Goal: Task Accomplishment & Management: Manage account settings

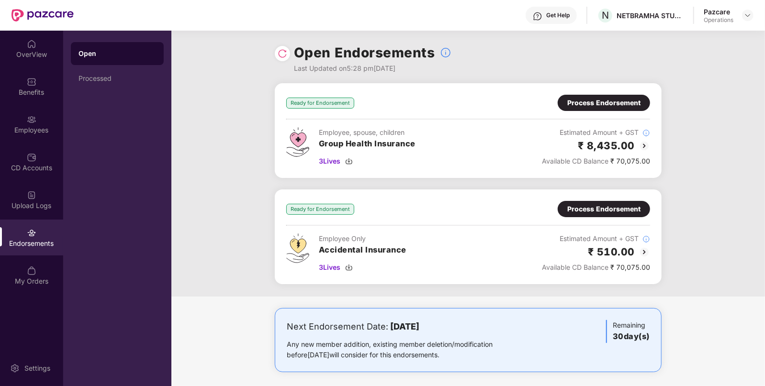
click at [598, 104] on div "Process Endorsement" at bounding box center [603, 103] width 73 height 11
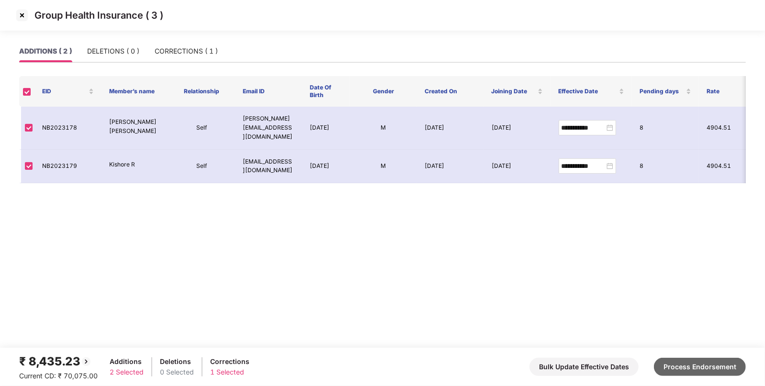
click at [694, 367] on button "Process Endorsement" at bounding box center [700, 367] width 92 height 18
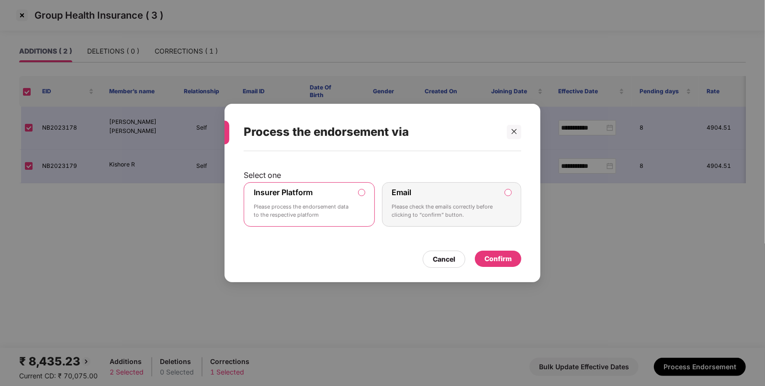
click at [496, 256] on div "Confirm" at bounding box center [497, 259] width 27 height 11
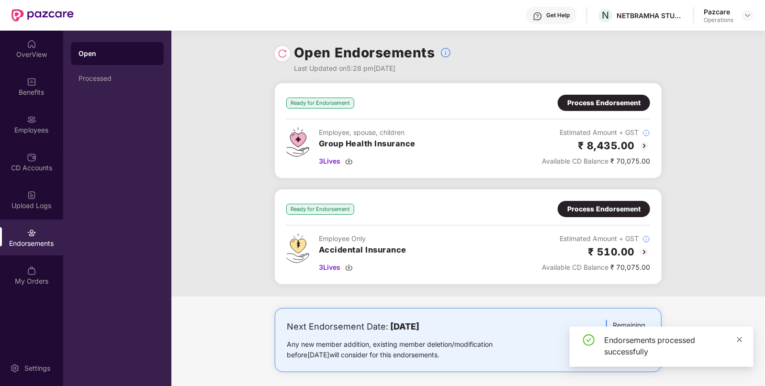
click at [739, 338] on icon "close" at bounding box center [739, 339] width 7 height 7
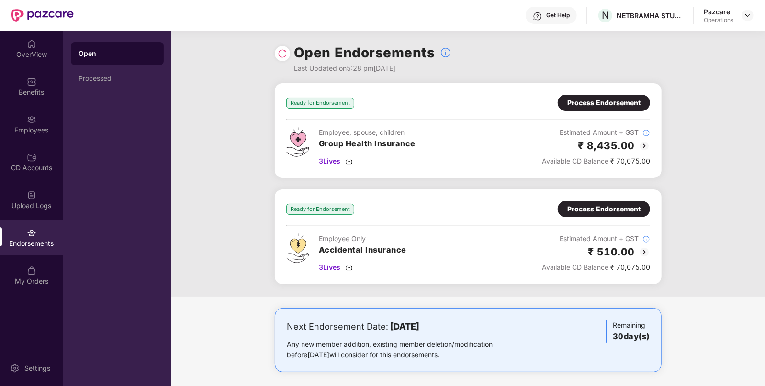
click at [278, 52] on img at bounding box center [282, 54] width 10 height 10
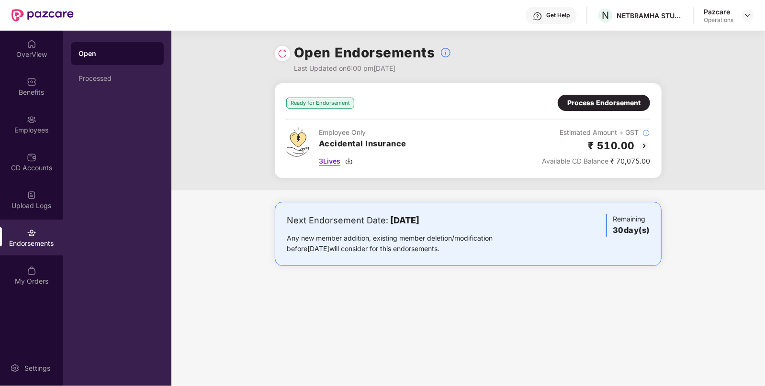
click at [327, 161] on span "3 Lives" at bounding box center [330, 161] width 22 height 11
click at [744, 14] on img at bounding box center [747, 15] width 8 height 8
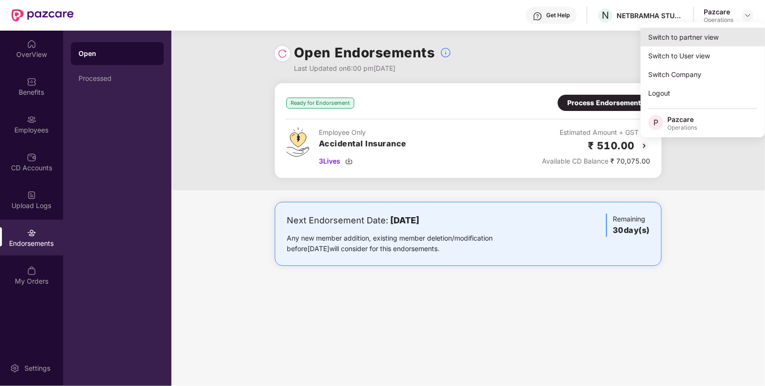
click at [692, 37] on div "Switch to partner view" at bounding box center [702, 37] width 124 height 19
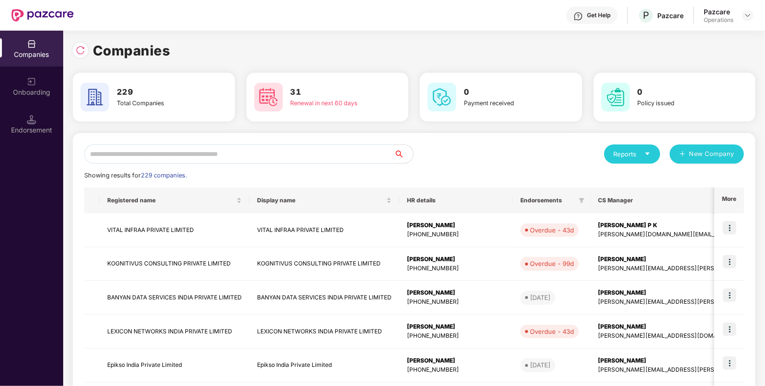
click at [256, 147] on input "text" at bounding box center [239, 153] width 310 height 19
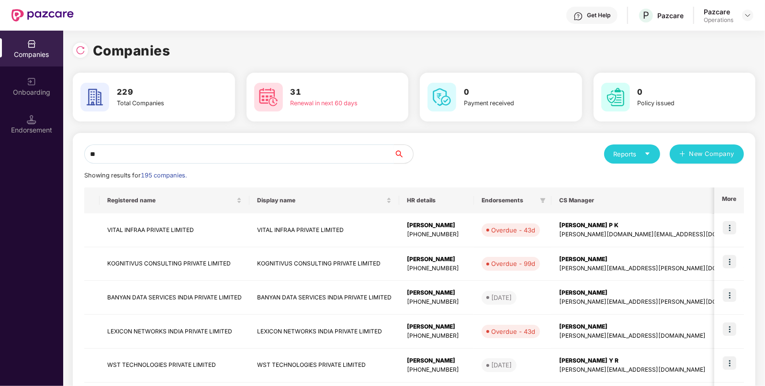
type input "*"
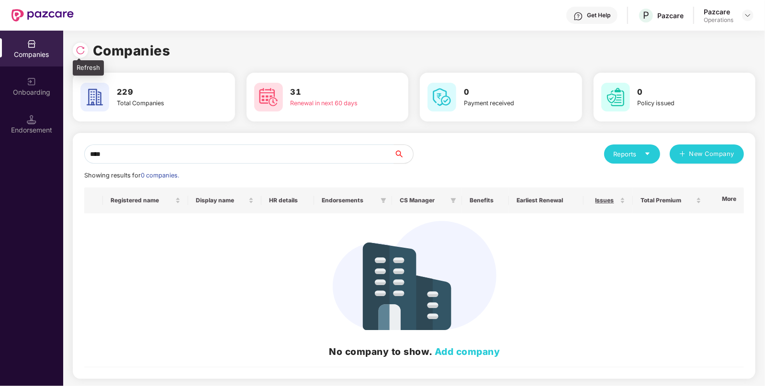
click at [80, 48] on img at bounding box center [81, 50] width 10 height 10
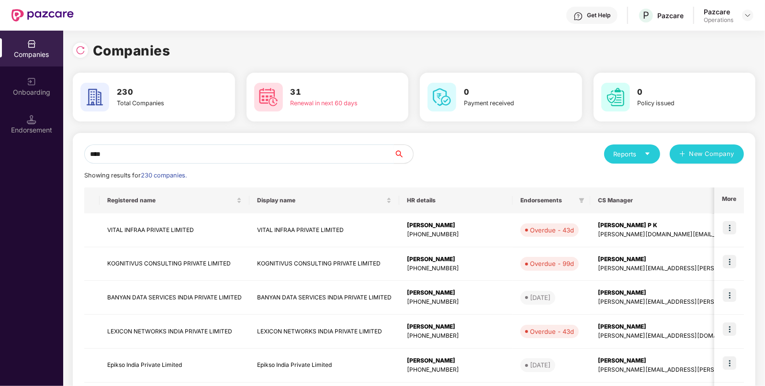
click at [123, 154] on input "****" at bounding box center [239, 153] width 310 height 19
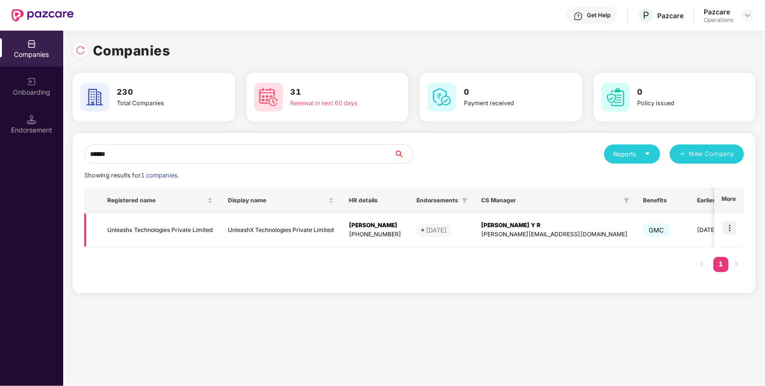
type input "******"
click at [735, 226] on img at bounding box center [728, 227] width 13 height 13
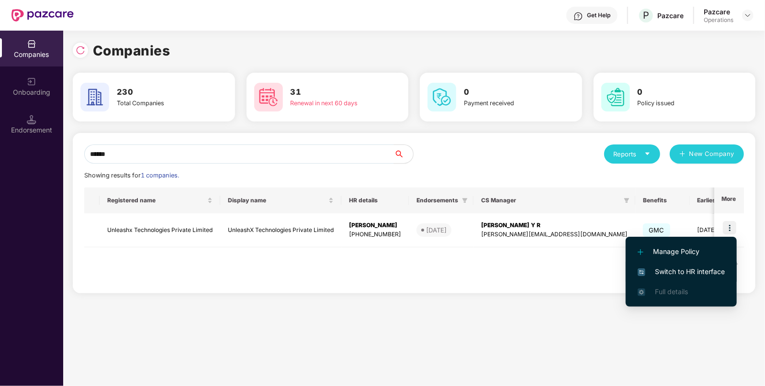
click at [686, 275] on span "Switch to HR interface" at bounding box center [680, 271] width 87 height 11
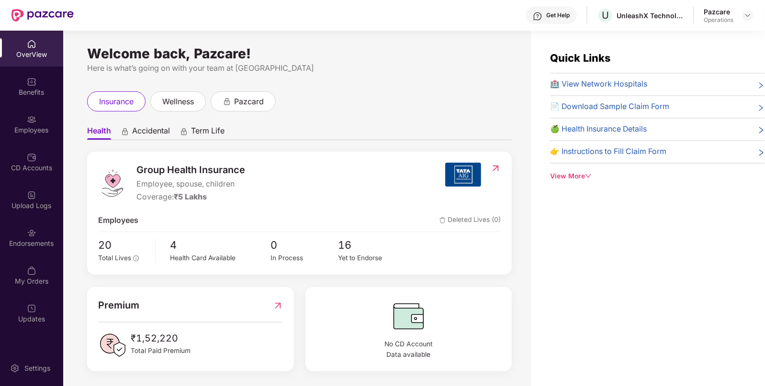
click at [38, 245] on div "Endorsements" at bounding box center [31, 244] width 63 height 10
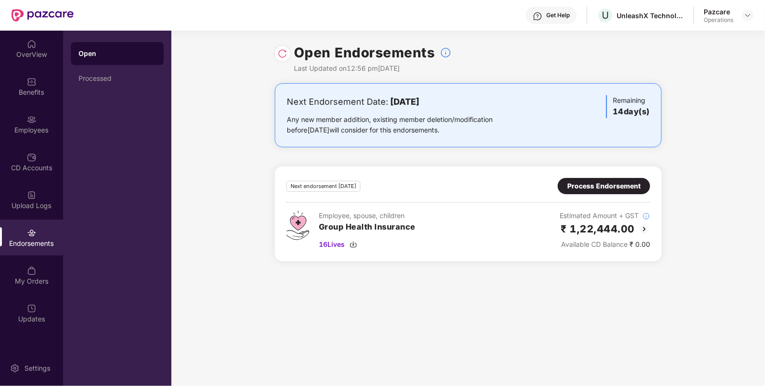
click at [608, 187] on div "Process Endorsement" at bounding box center [603, 186] width 73 height 11
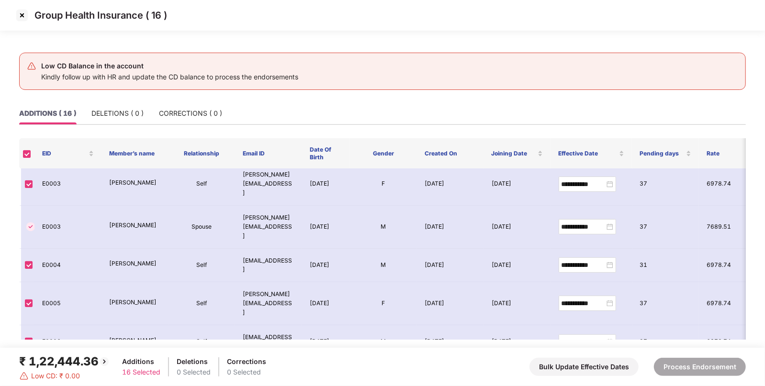
scroll to position [368, 0]
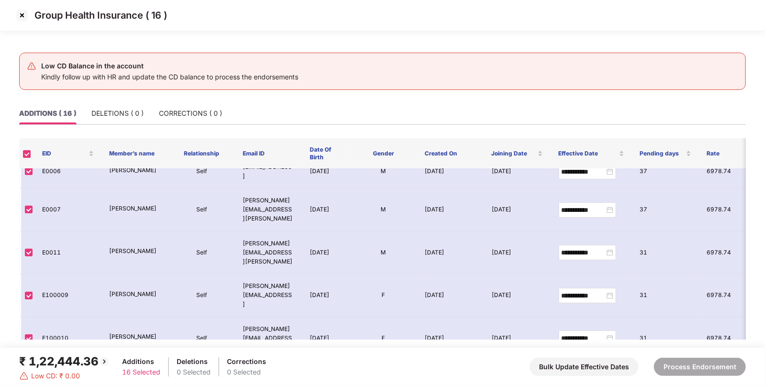
scroll to position [368, 0]
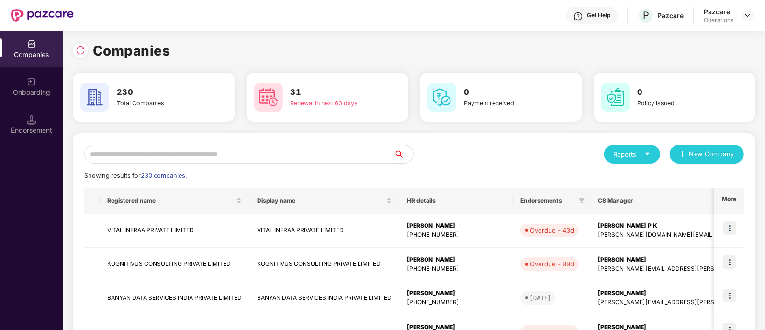
click at [208, 156] on input "text" at bounding box center [239, 153] width 310 height 19
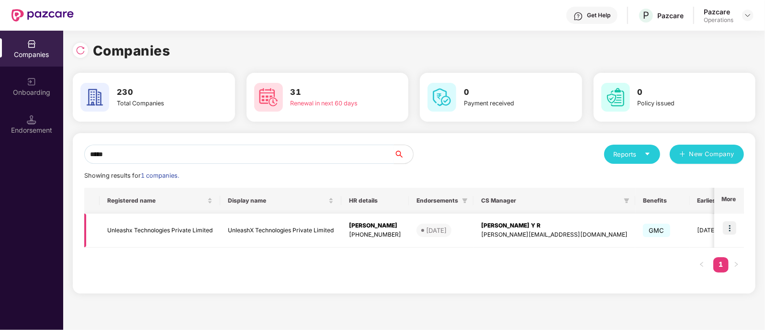
type input "*****"
click at [145, 234] on td "Unleashx Technologies Private Limited" at bounding box center [160, 230] width 121 height 34
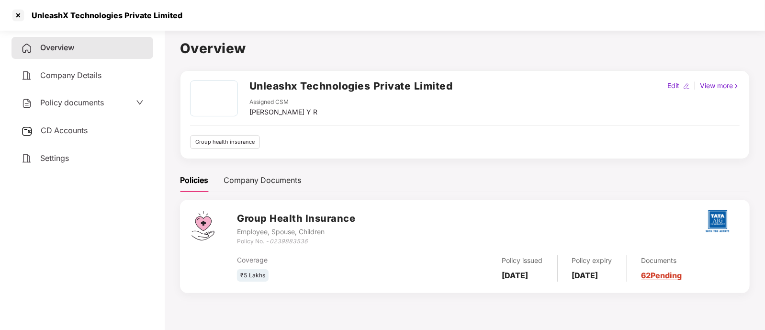
click at [69, 132] on span "CD Accounts" at bounding box center [64, 130] width 47 height 10
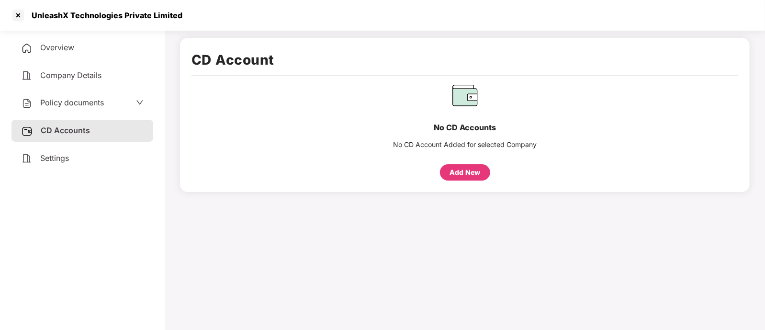
click at [455, 168] on div "Add New" at bounding box center [464, 172] width 31 height 11
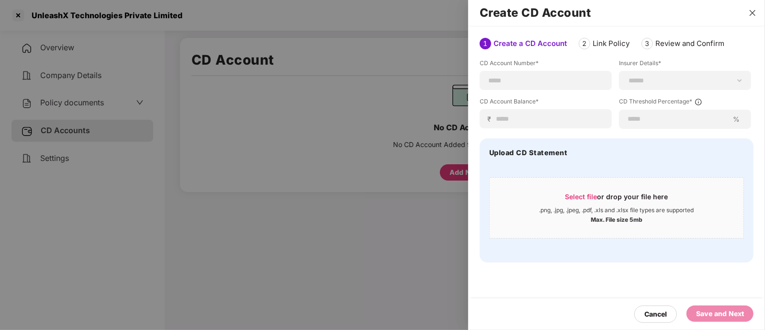
click at [751, 11] on icon "close" at bounding box center [752, 13] width 8 height 8
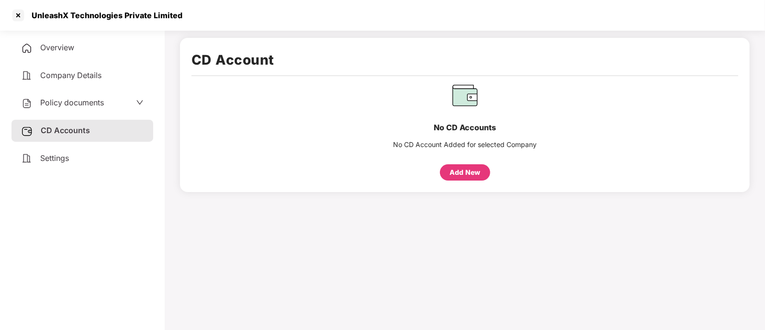
click at [464, 170] on div "Add New" at bounding box center [464, 172] width 31 height 11
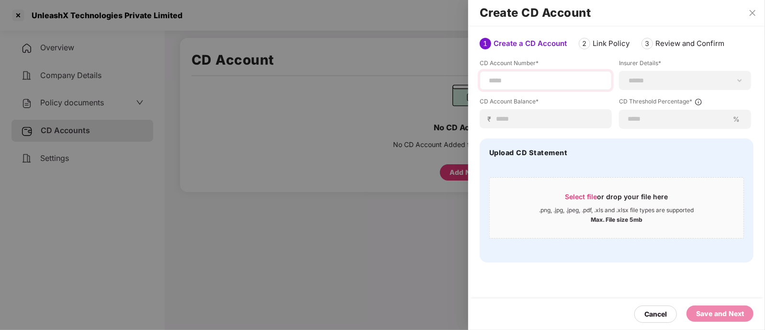
click at [532, 86] on div at bounding box center [545, 80] width 132 height 19
click at [519, 83] on input at bounding box center [546, 81] width 116 height 10
type input "********"
click at [520, 120] on input at bounding box center [549, 119] width 108 height 10
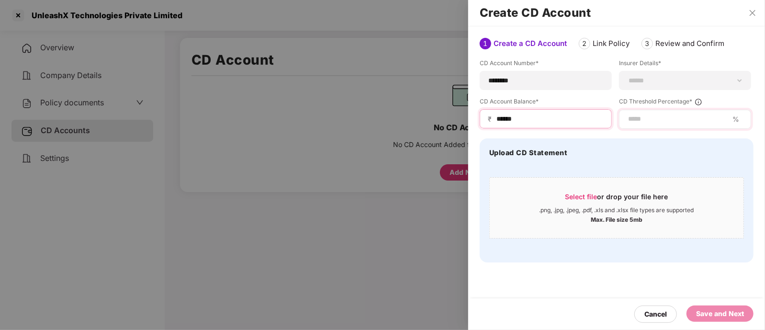
type input "******"
click at [643, 117] on input at bounding box center [677, 119] width 101 height 10
type input "*"
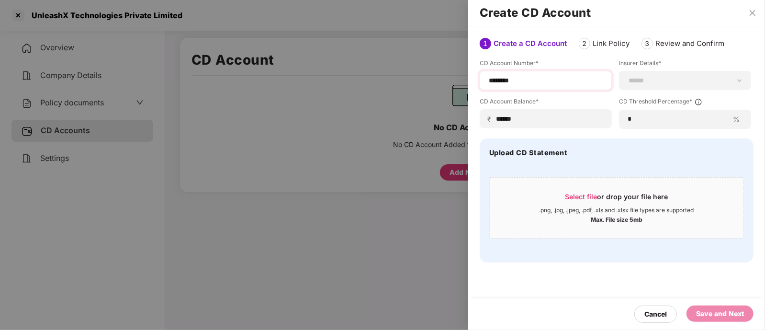
click at [542, 75] on div "********" at bounding box center [545, 80] width 132 height 19
click at [534, 78] on input "********" at bounding box center [546, 81] width 116 height 10
click at [645, 80] on select "**********" at bounding box center [685, 81] width 116 height 8
select select "********"
click at [544, 245] on div "Upload CD Statement Select file or drop your file here .png, .jpg, .jpeg, .pdf,…" at bounding box center [616, 200] width 274 height 124
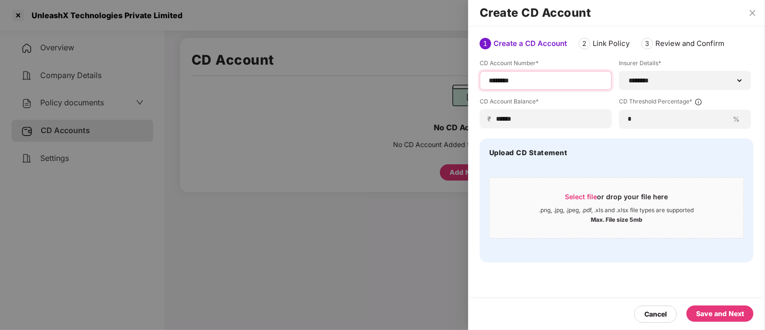
click at [540, 79] on input "********" at bounding box center [546, 81] width 116 height 10
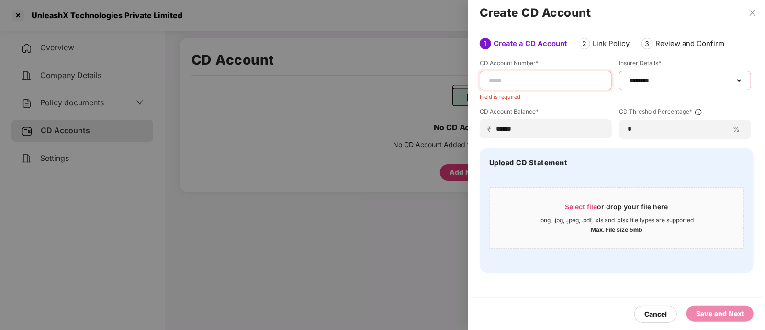
click at [738, 80] on select "**********" at bounding box center [685, 81] width 116 height 8
select select "*****"
click at [627, 77] on select "**********" at bounding box center [685, 81] width 116 height 8
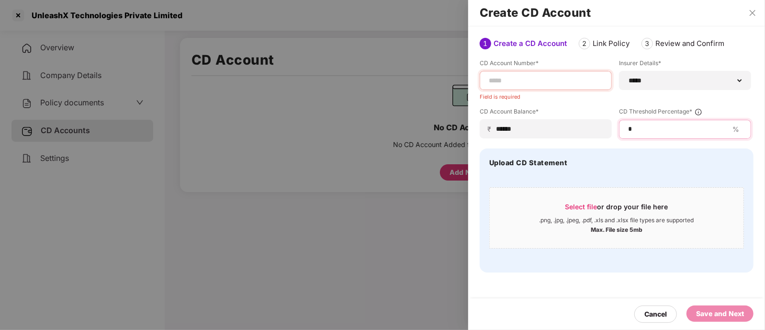
click at [687, 129] on input "*" at bounding box center [677, 129] width 101 height 10
paste input "**********"
click at [528, 80] on input at bounding box center [546, 81] width 116 height 10
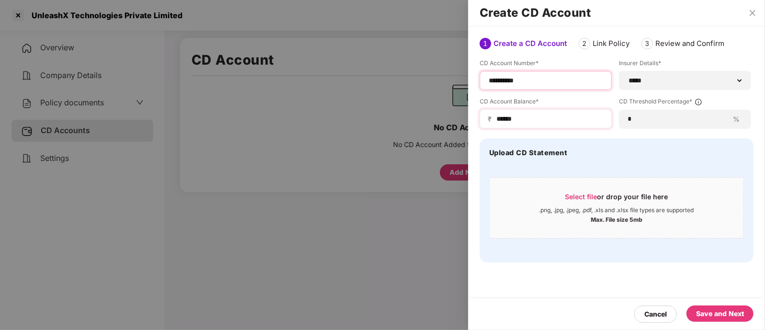
type input "**********"
click at [555, 119] on input "******" at bounding box center [549, 119] width 108 height 10
click at [714, 305] on div "Cancel Save and Next" at bounding box center [616, 314] width 297 height 32
click at [712, 308] on div "Save and Next" at bounding box center [720, 313] width 48 height 11
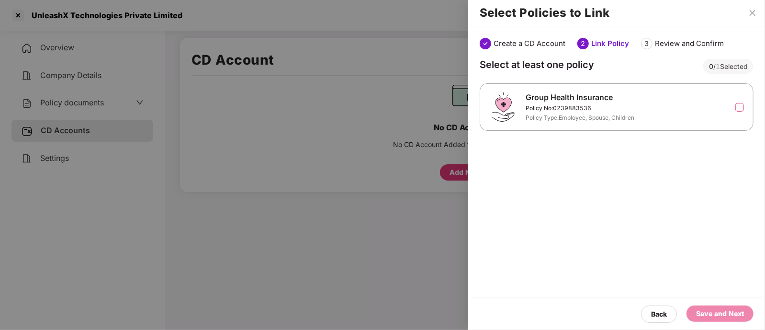
click at [740, 104] on label at bounding box center [739, 107] width 9 height 9
click at [707, 314] on div "Save and Next" at bounding box center [720, 313] width 48 height 11
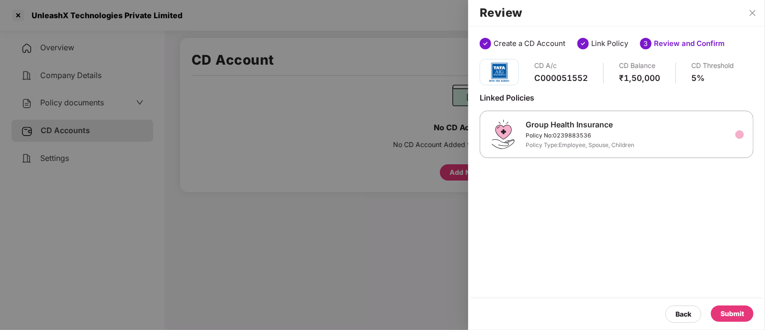
click at [725, 310] on div "Submit" at bounding box center [731, 313] width 23 height 11
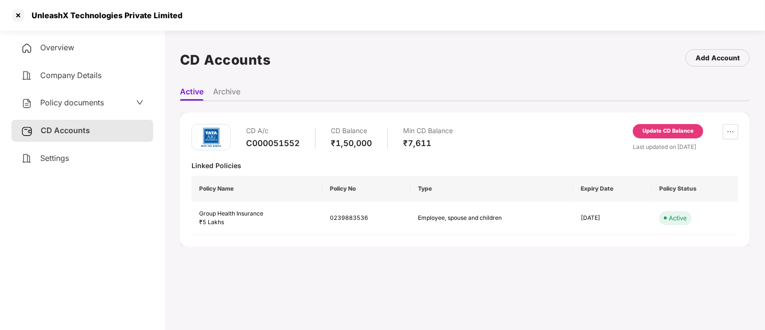
click at [654, 131] on div "Update CD Balance" at bounding box center [667, 131] width 51 height 9
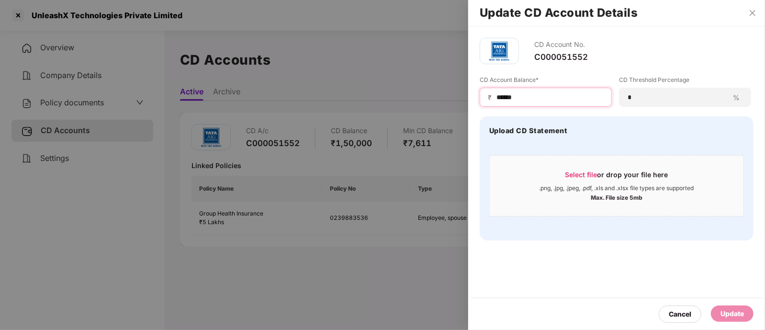
click at [535, 95] on input "******" at bounding box center [549, 97] width 108 height 10
type input "*"
click at [726, 310] on div "Update" at bounding box center [731, 313] width 23 height 11
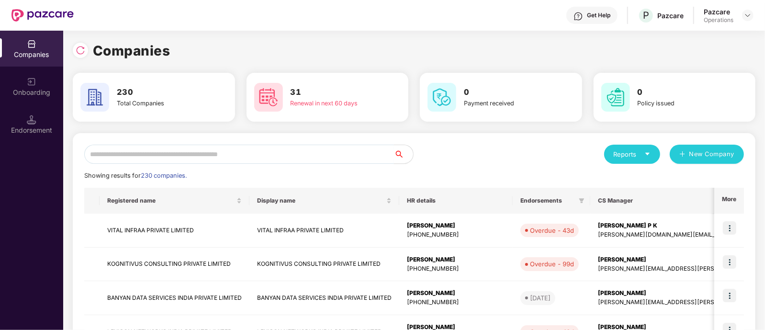
click at [134, 157] on input "text" at bounding box center [239, 153] width 310 height 19
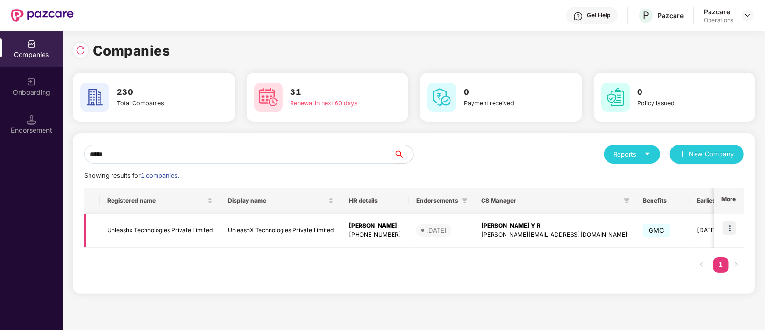
type input "*****"
click at [124, 235] on td "Unleashx Technologies Private Limited" at bounding box center [160, 230] width 121 height 34
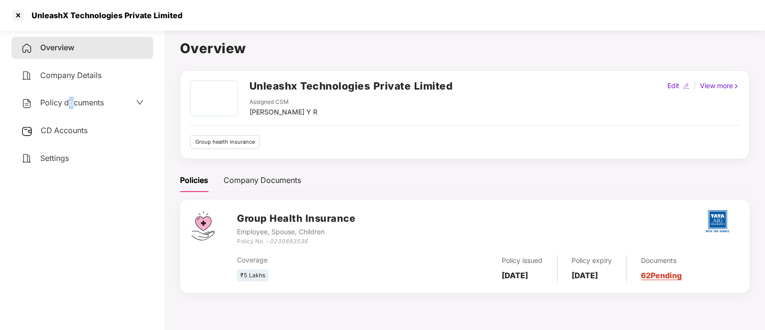
drag, startPoint x: 73, startPoint y: 112, endPoint x: 69, endPoint y: 108, distance: 5.5
click at [69, 108] on div "Policy documents" at bounding box center [82, 103] width 142 height 22
click at [69, 108] on div "Policy documents" at bounding box center [62, 103] width 83 height 12
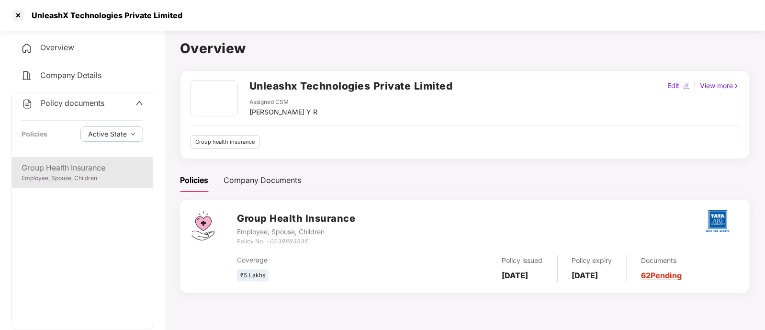
click at [52, 165] on div "Group Health Insurance" at bounding box center [83, 168] width 122 height 12
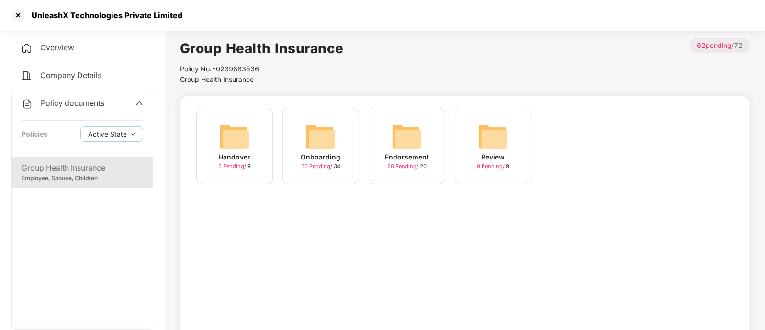
click at [316, 134] on img at bounding box center [320, 136] width 31 height 31
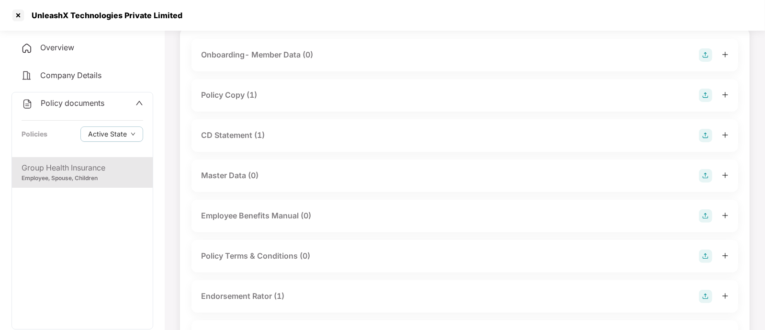
scroll to position [67, 0]
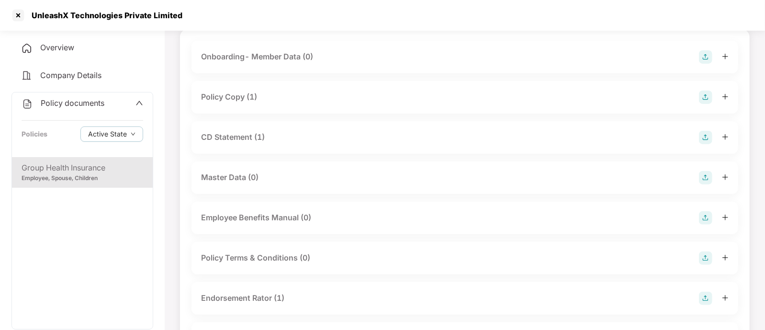
click at [234, 134] on div "CD Statement (1)" at bounding box center [233, 137] width 64 height 12
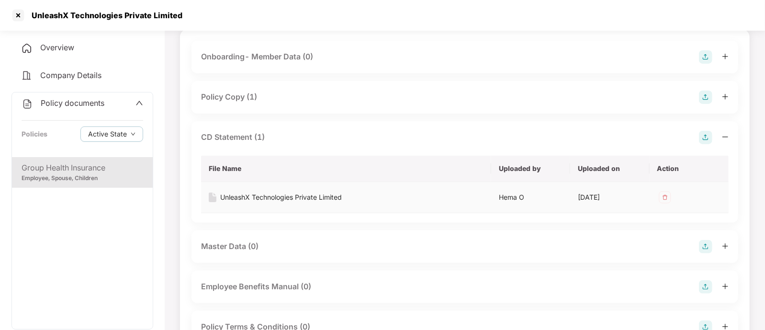
click at [244, 195] on div "UnleashX Technologies Private Limited" at bounding box center [281, 197] width 122 height 11
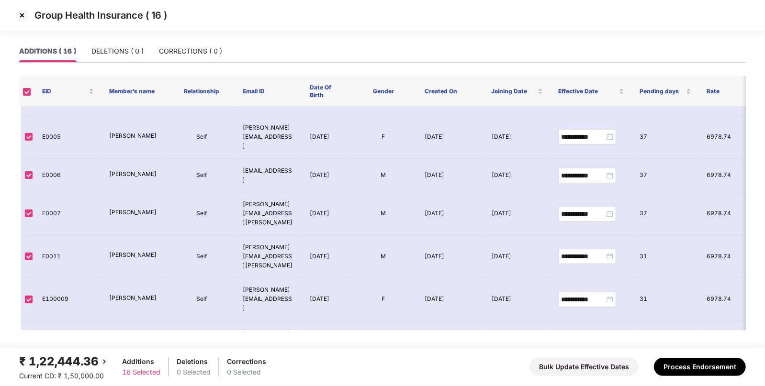
scroll to position [316, 0]
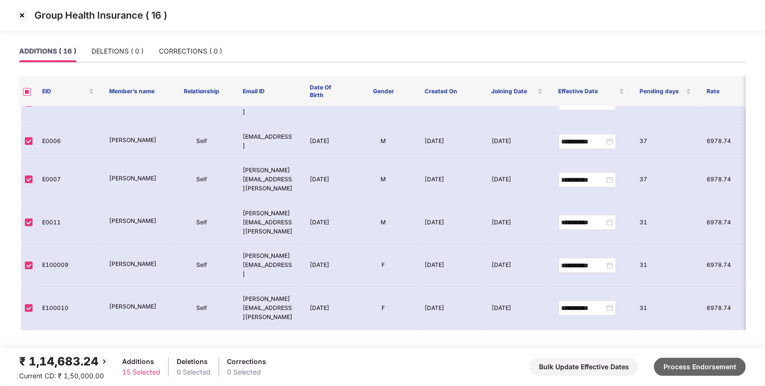
click at [704, 370] on button "Process Endorsement" at bounding box center [700, 367] width 92 height 18
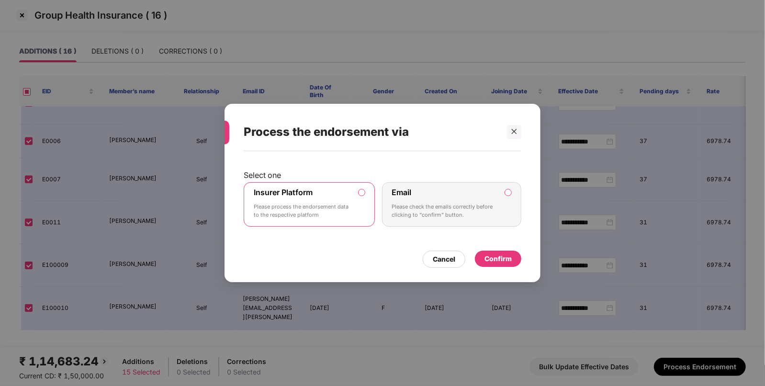
click at [495, 256] on div "Confirm" at bounding box center [497, 259] width 27 height 11
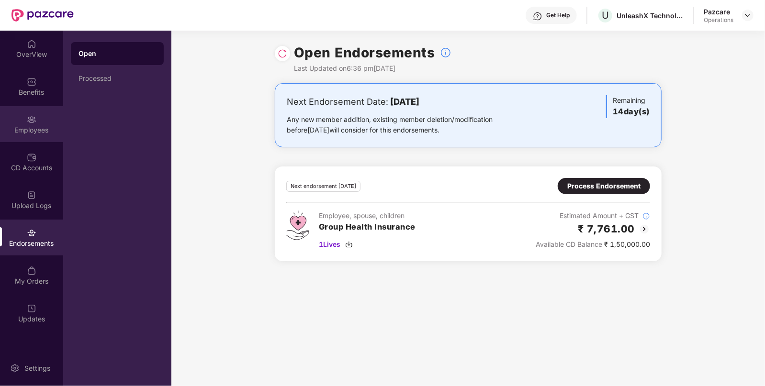
click at [31, 126] on div "Employees" at bounding box center [31, 130] width 63 height 10
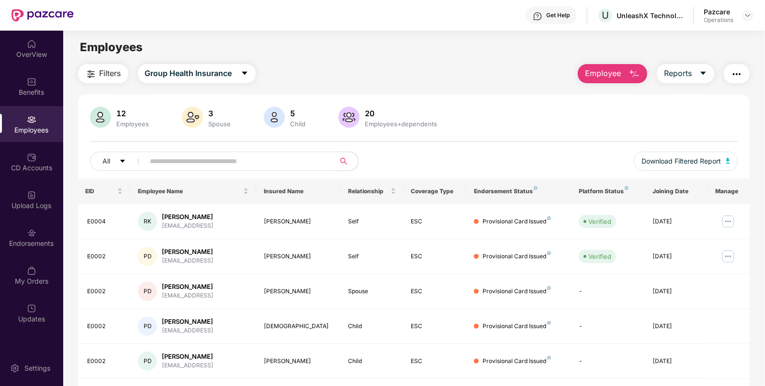
click at [98, 78] on button "Filters" at bounding box center [103, 73] width 50 height 19
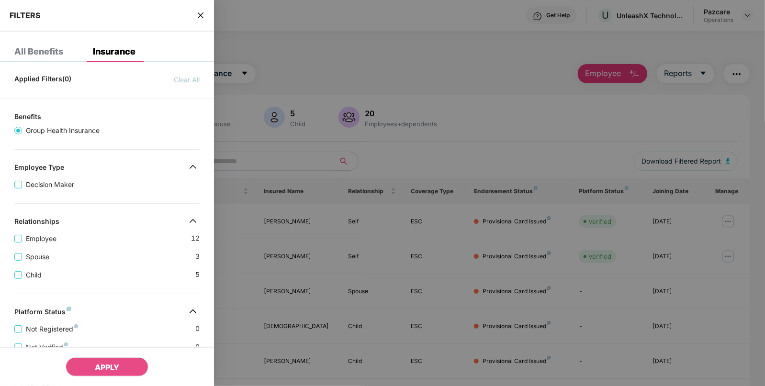
scroll to position [220, 0]
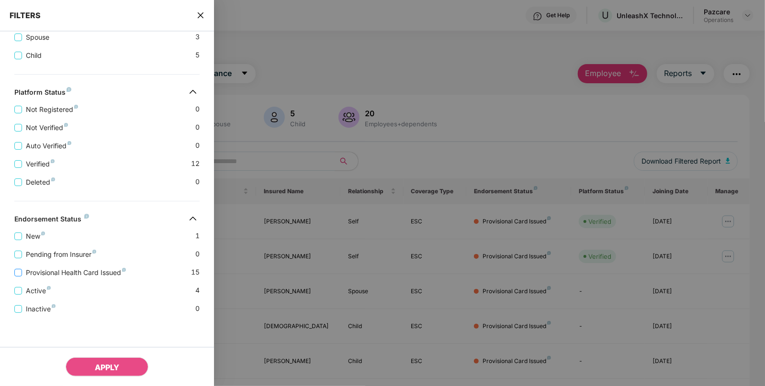
click at [60, 270] on span "Provisional Health Card Issued" at bounding box center [76, 272] width 108 height 11
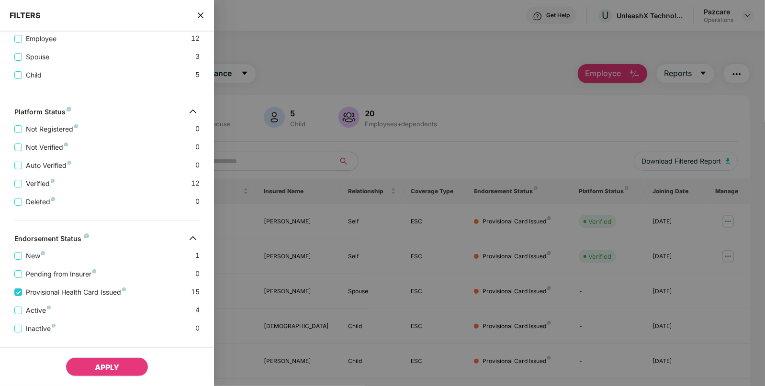
click at [90, 368] on button "APPLY" at bounding box center [107, 366] width 83 height 19
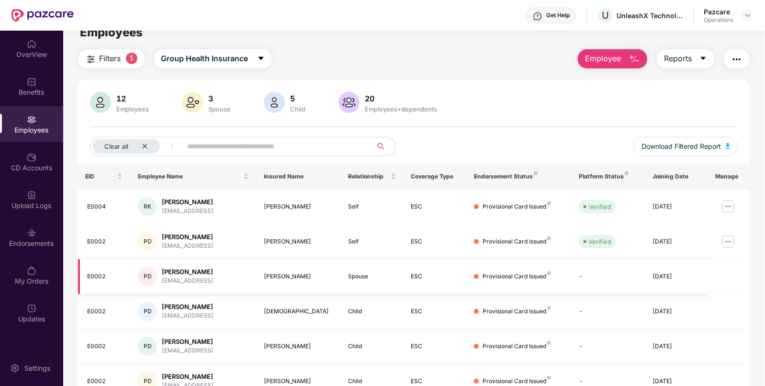
scroll to position [0, 0]
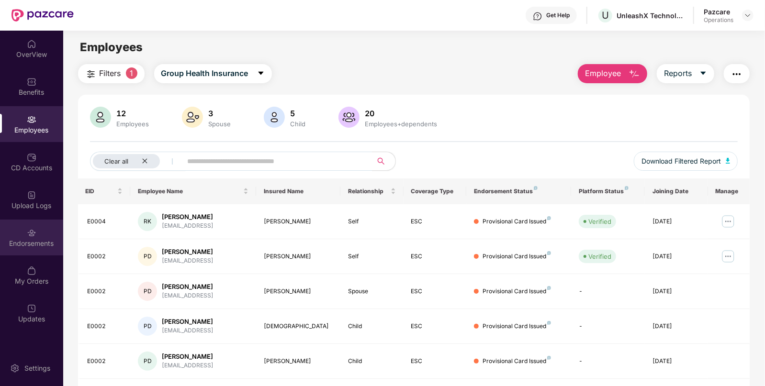
click at [29, 244] on div "Endorsements" at bounding box center [31, 244] width 63 height 10
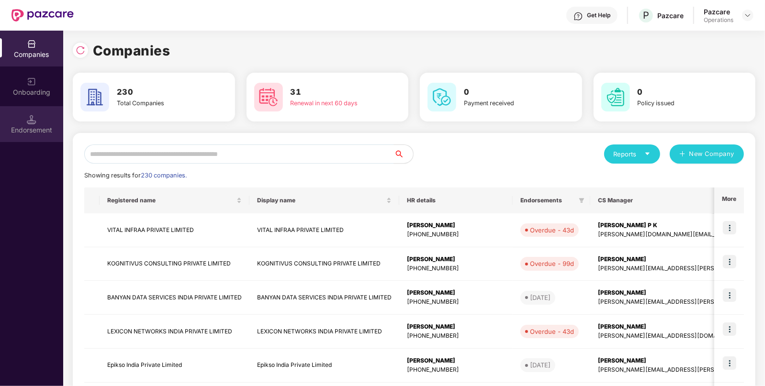
click at [29, 122] on img at bounding box center [32, 120] width 10 height 10
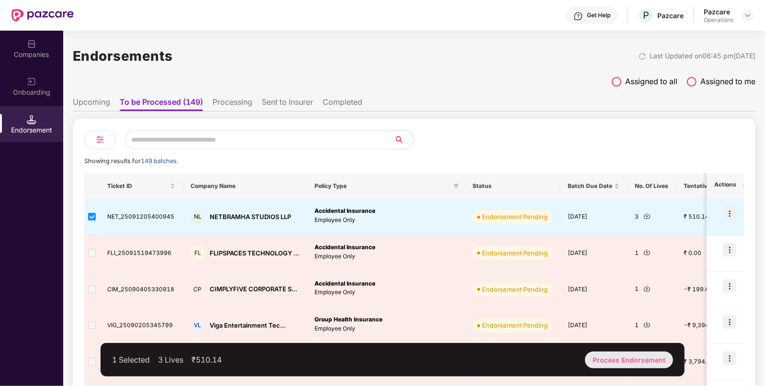
click at [620, 355] on div "Process Endorsement" at bounding box center [629, 360] width 88 height 17
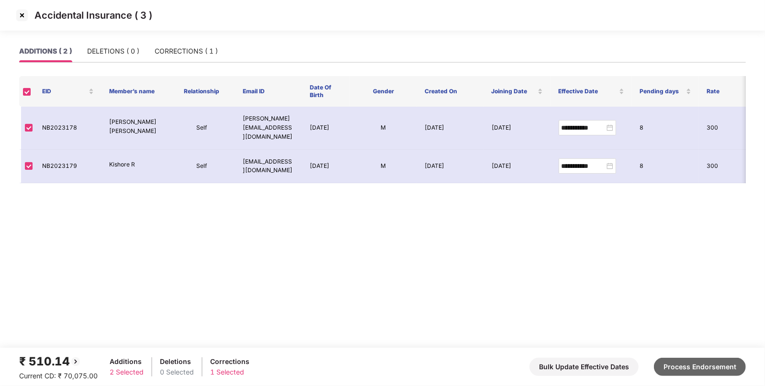
click at [701, 361] on button "Process Endorsement" at bounding box center [700, 367] width 92 height 18
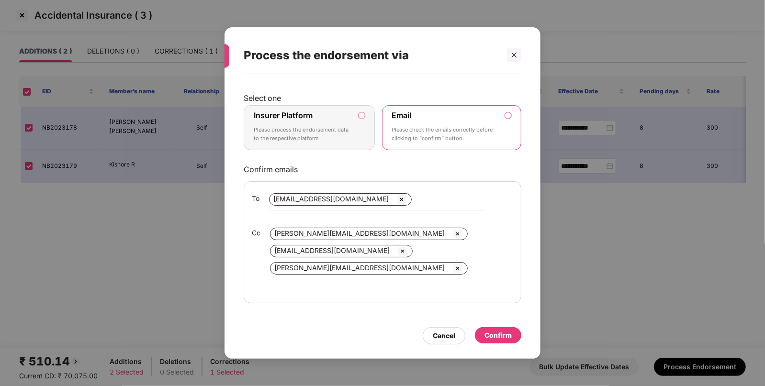
click at [366, 122] on label "Insurer Platform Please process the endorsement data to the respective platform" at bounding box center [309, 127] width 131 height 45
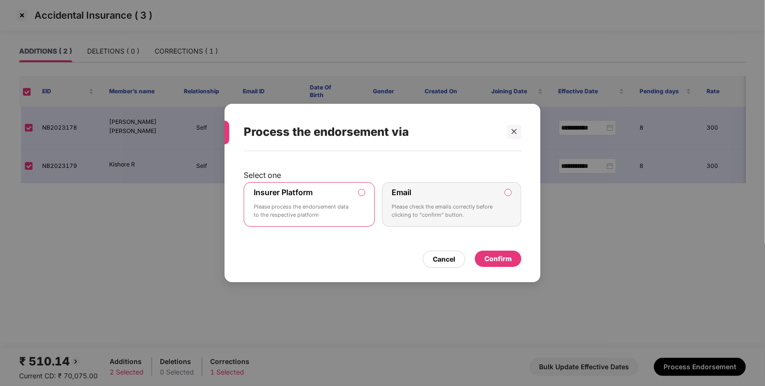
click at [492, 258] on div "Confirm" at bounding box center [497, 259] width 27 height 11
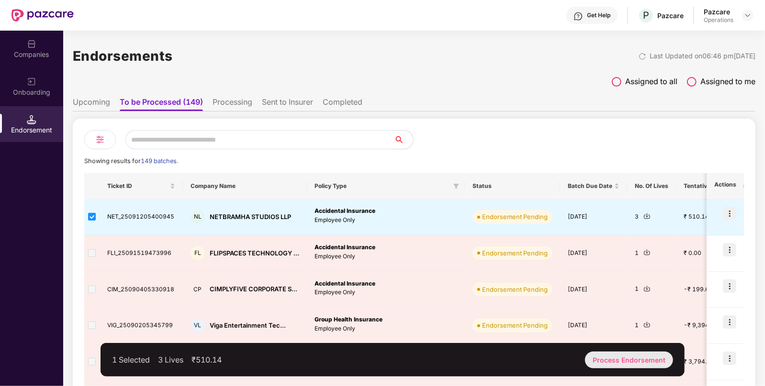
click at [610, 356] on div "Process Endorsement" at bounding box center [629, 360] width 88 height 17
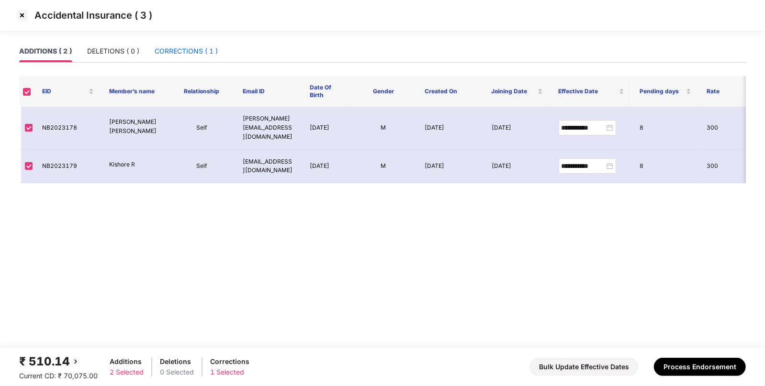
click at [177, 54] on div "CORRECTIONS ( 1 )" at bounding box center [186, 51] width 63 height 11
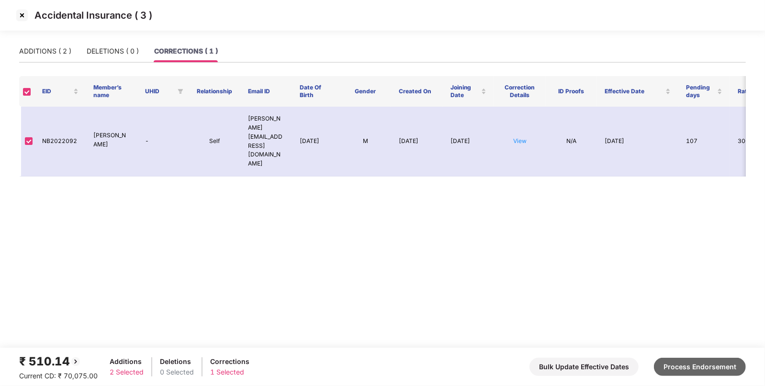
click at [683, 363] on button "Process Endorsement" at bounding box center [700, 367] width 92 height 18
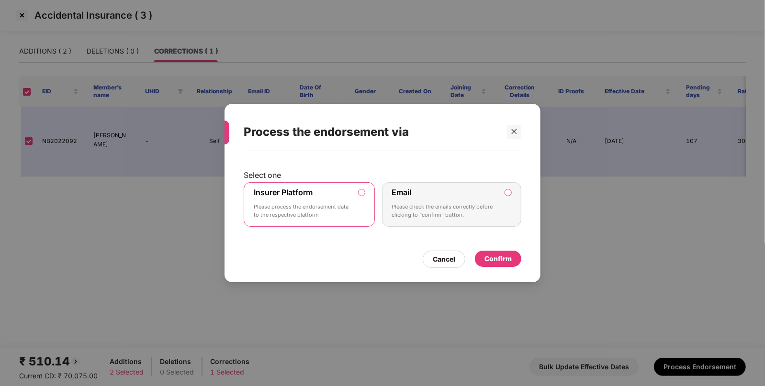
click at [498, 255] on div "Confirm" at bounding box center [497, 259] width 27 height 11
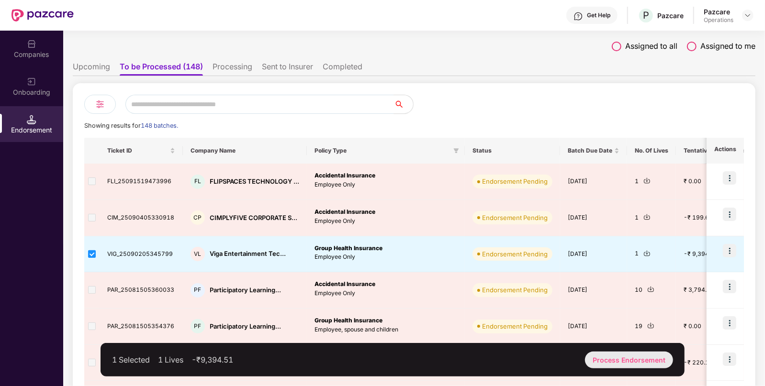
click at [611, 366] on div "Process Endorsement" at bounding box center [629, 360] width 88 height 17
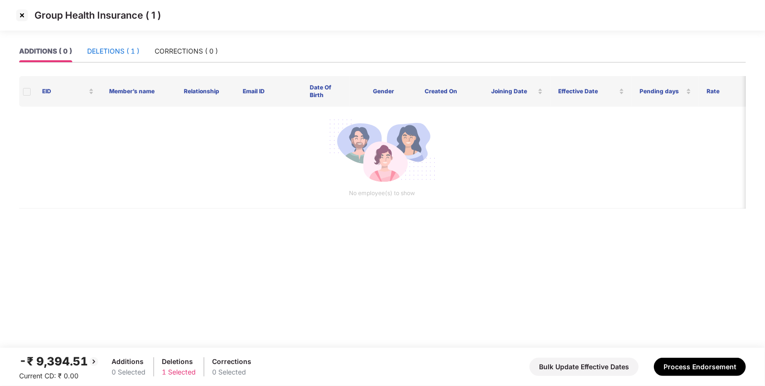
click at [138, 50] on div "DELETIONS ( 1 )" at bounding box center [113, 51] width 52 height 11
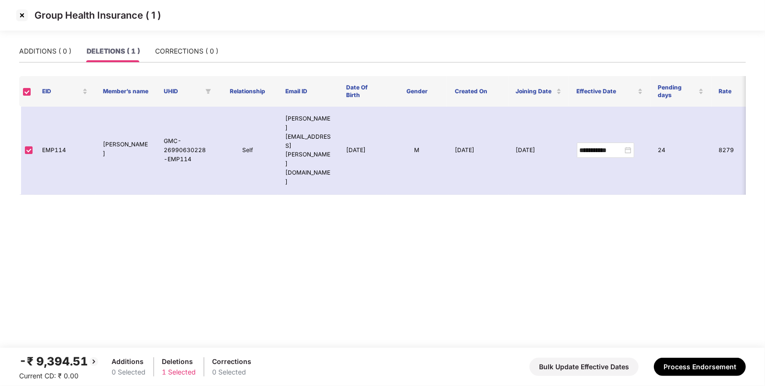
click at [22, 13] on img at bounding box center [21, 15] width 15 height 15
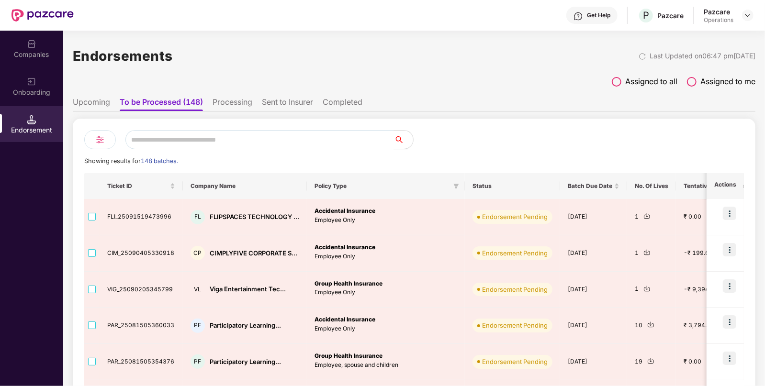
click at [19, 42] on div "Companies" at bounding box center [31, 49] width 63 height 36
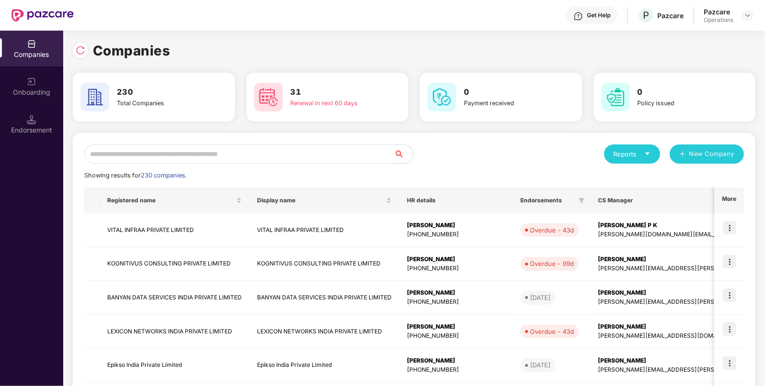
click at [165, 157] on input "text" at bounding box center [239, 153] width 310 height 19
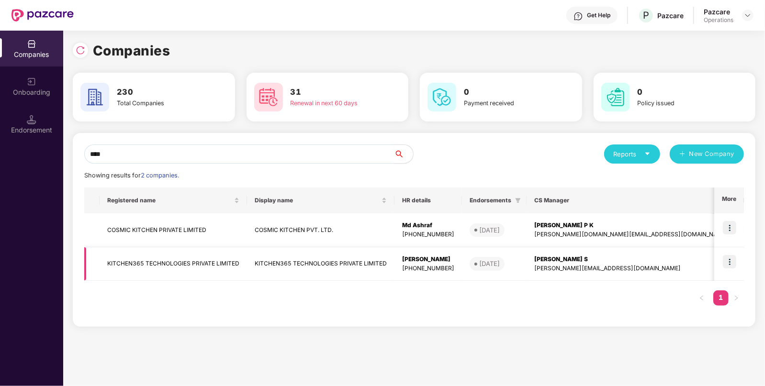
type input "****"
click at [152, 261] on td "KITCHEN365 TECHNOLOGIES PRIVATE LIMITED" at bounding box center [173, 264] width 147 height 34
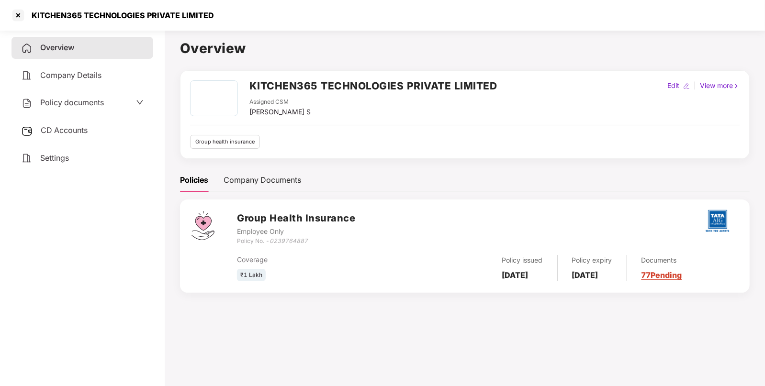
click at [67, 125] on div "CD Accounts" at bounding box center [82, 131] width 142 height 22
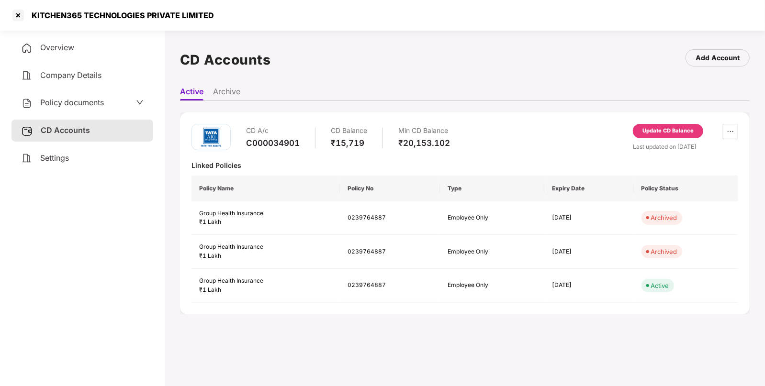
click at [659, 129] on div "Update CD Balance" at bounding box center [667, 131] width 51 height 9
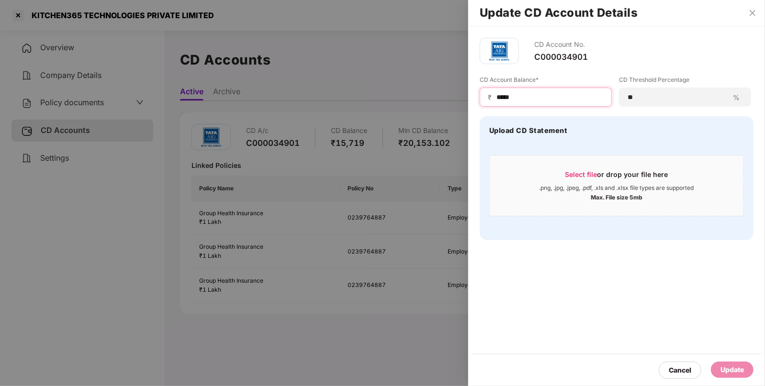
click at [521, 93] on input "*****" at bounding box center [549, 97] width 108 height 10
type input "*****"
click at [729, 366] on div "Update" at bounding box center [731, 370] width 23 height 11
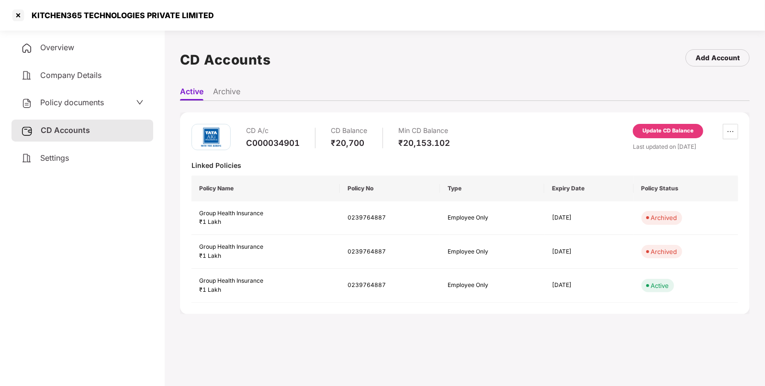
click at [94, 104] on span "Policy documents" at bounding box center [72, 103] width 64 height 10
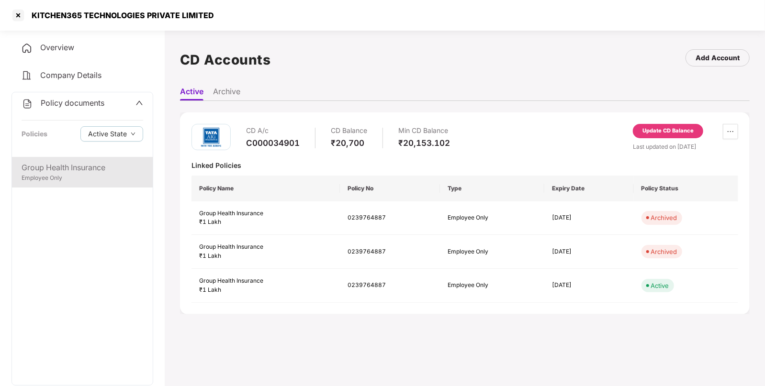
click at [59, 169] on div "Group Health Insurance" at bounding box center [83, 168] width 122 height 12
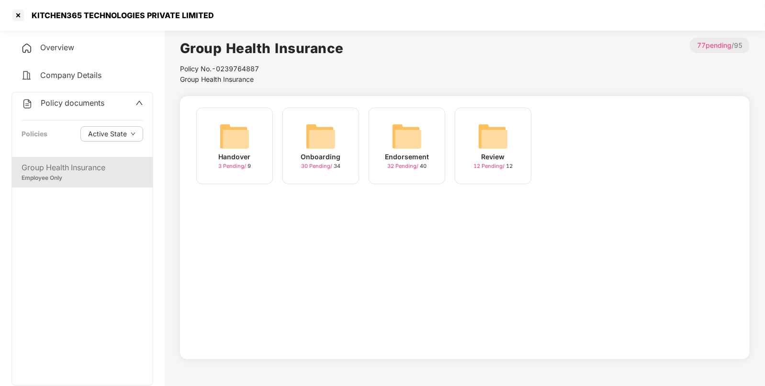
click at [401, 135] on img at bounding box center [406, 136] width 31 height 31
click at [480, 132] on img at bounding box center [492, 136] width 31 height 31
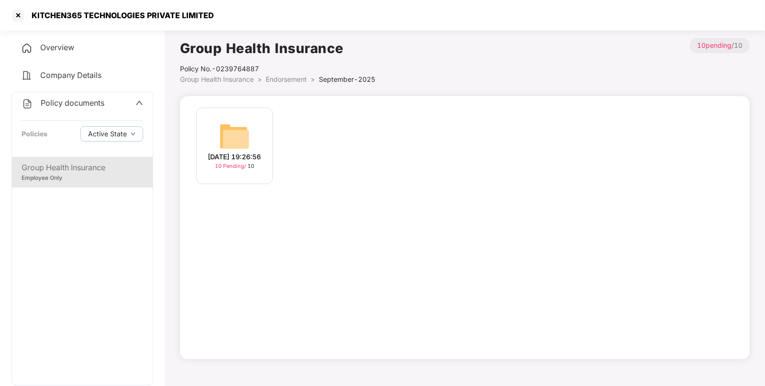
click at [233, 130] on img at bounding box center [234, 136] width 31 height 31
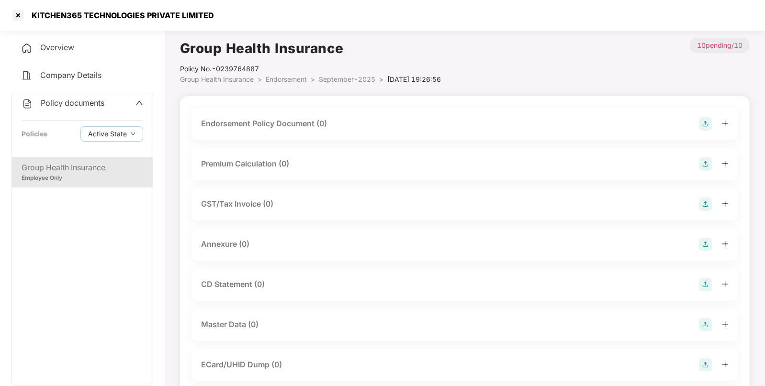
click at [702, 124] on img at bounding box center [704, 123] width 13 height 13
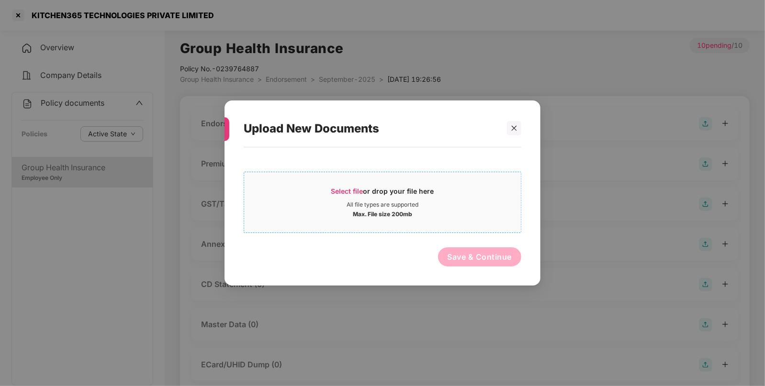
click at [352, 187] on div "Select file or drop your file here" at bounding box center [382, 194] width 103 height 14
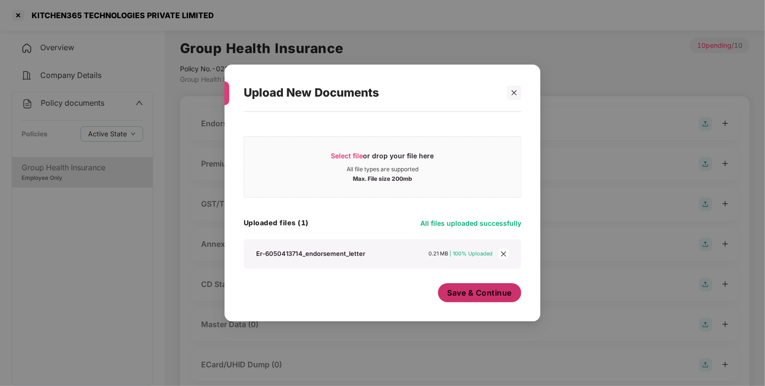
click at [460, 294] on span "Save & Continue" at bounding box center [479, 293] width 65 height 11
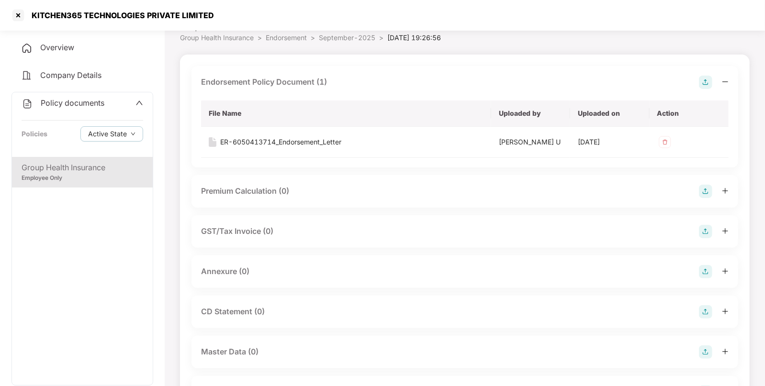
scroll to position [47, 0]
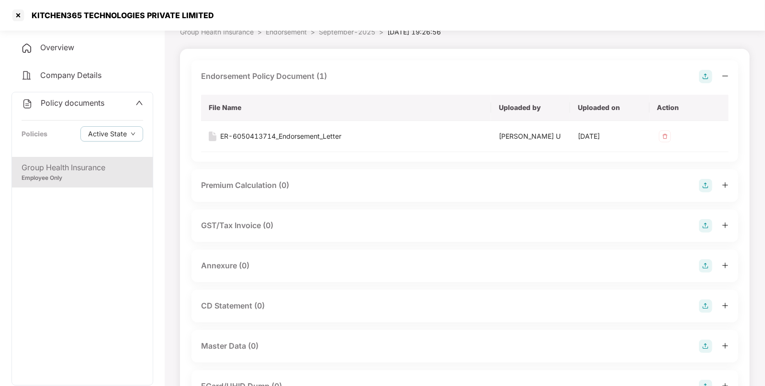
click at [712, 262] on img at bounding box center [704, 265] width 13 height 13
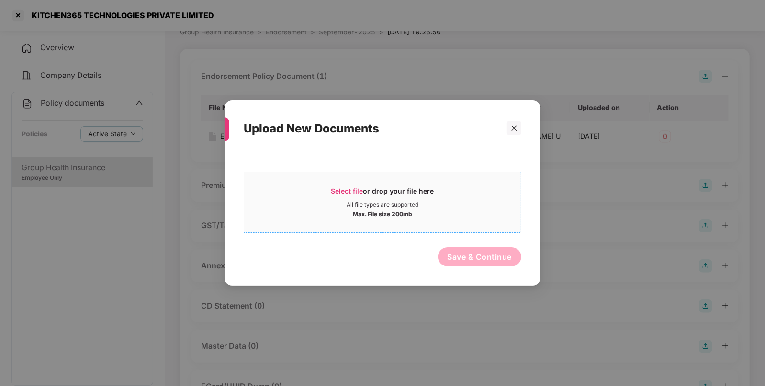
click at [353, 189] on span "Select file" at bounding box center [347, 191] width 32 height 8
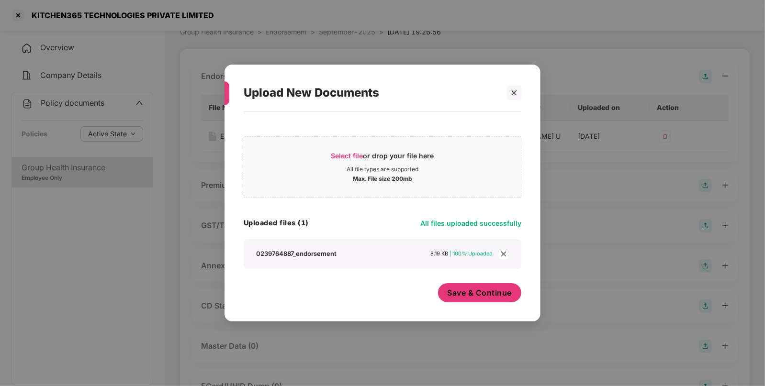
click at [451, 283] on button "Save & Continue" at bounding box center [480, 292] width 84 height 19
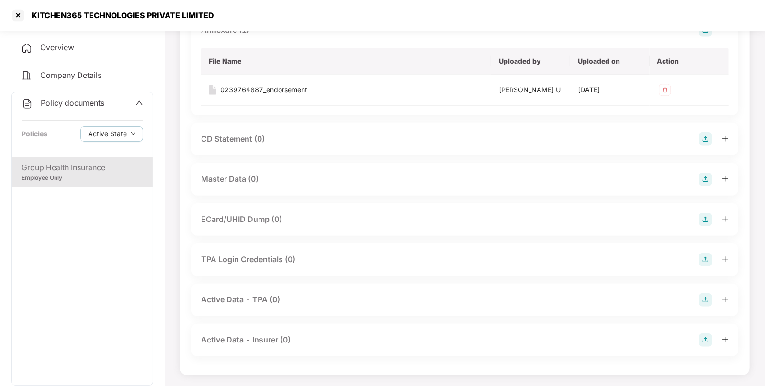
scroll to position [281, 0]
click at [709, 180] on img at bounding box center [704, 181] width 13 height 13
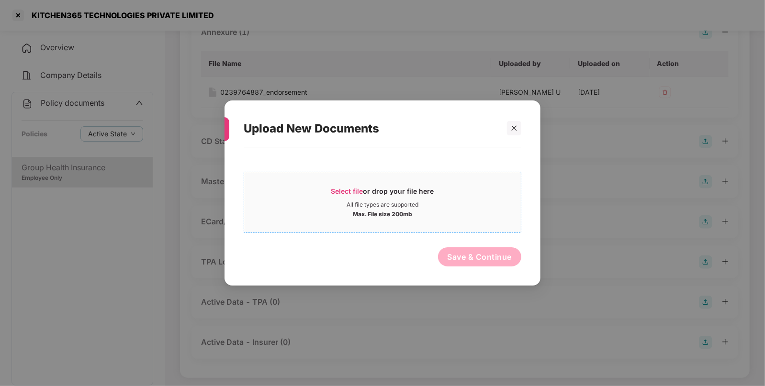
click at [348, 190] on span "Select file" at bounding box center [347, 191] width 32 height 8
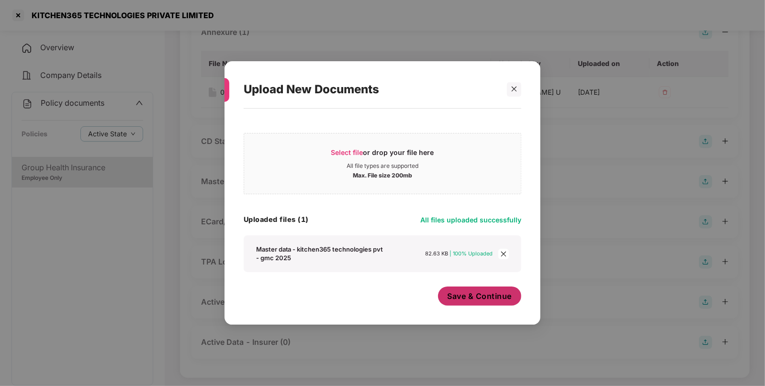
click at [472, 295] on span "Save & Continue" at bounding box center [479, 296] width 65 height 11
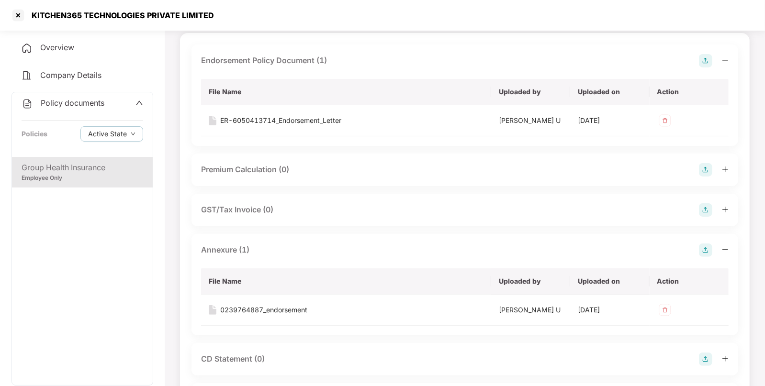
scroll to position [0, 0]
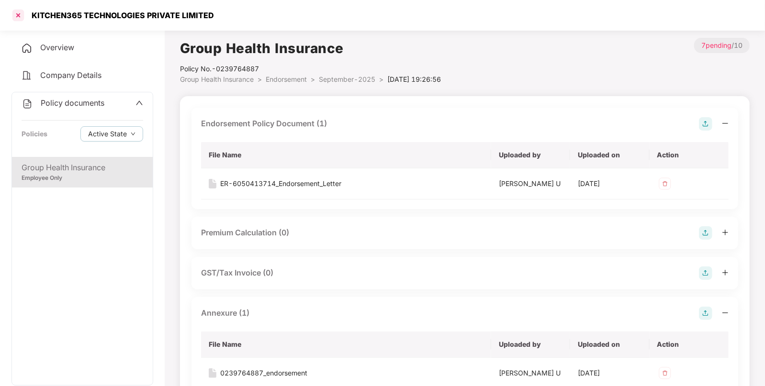
click at [19, 12] on div at bounding box center [18, 15] width 15 height 15
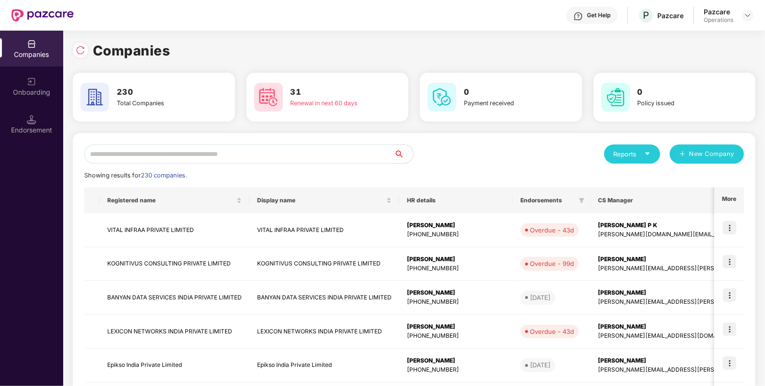
click at [177, 154] on input "text" at bounding box center [239, 153] width 310 height 19
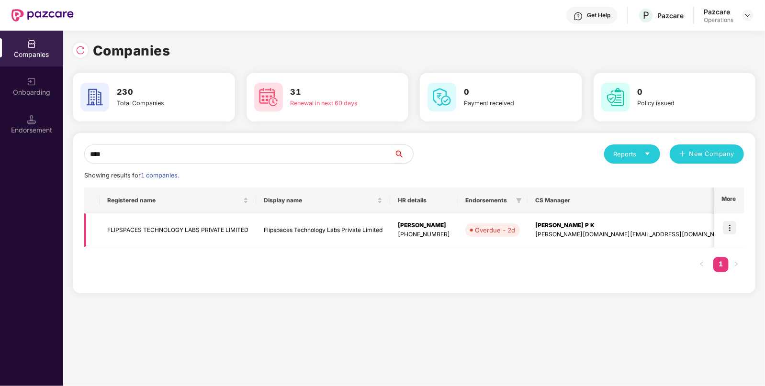
type input "****"
click at [131, 232] on td "FLIPSPACES TECHNOLOGY LABS PRIVATE LIMITED" at bounding box center [178, 230] width 156 height 34
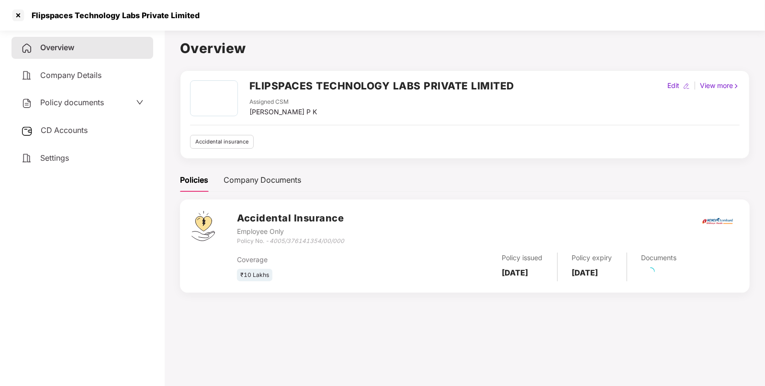
click at [68, 132] on span "CD Accounts" at bounding box center [64, 130] width 47 height 10
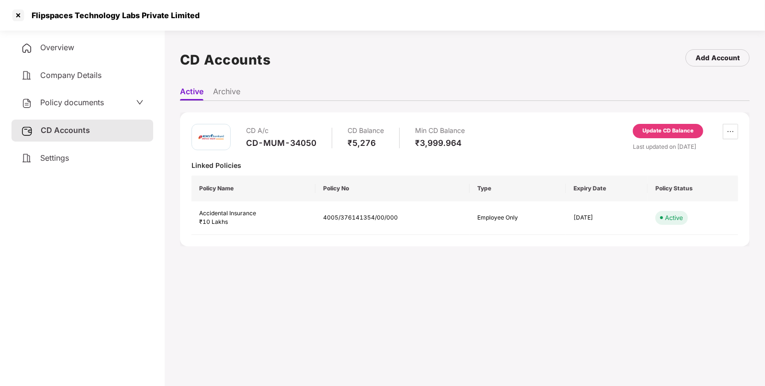
click at [673, 132] on div "Update CD Balance" at bounding box center [667, 131] width 51 height 9
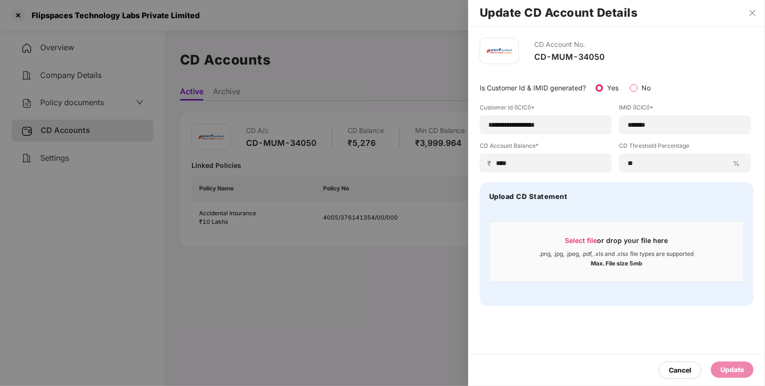
click at [112, 107] on div at bounding box center [382, 193] width 765 height 386
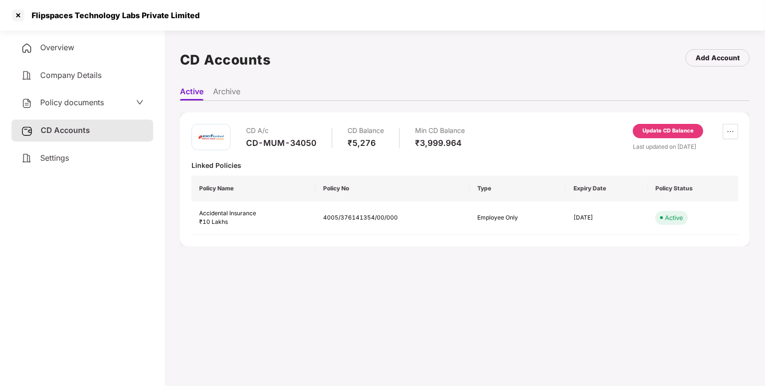
click at [120, 103] on div "Policy documents" at bounding box center [82, 103] width 122 height 12
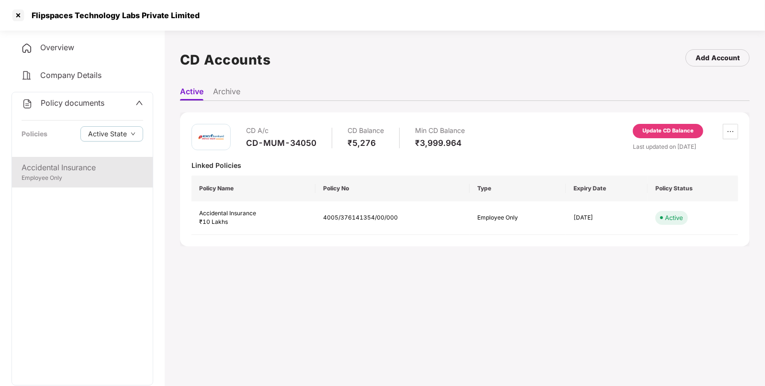
click at [74, 175] on div "Employee Only" at bounding box center [83, 178] width 122 height 9
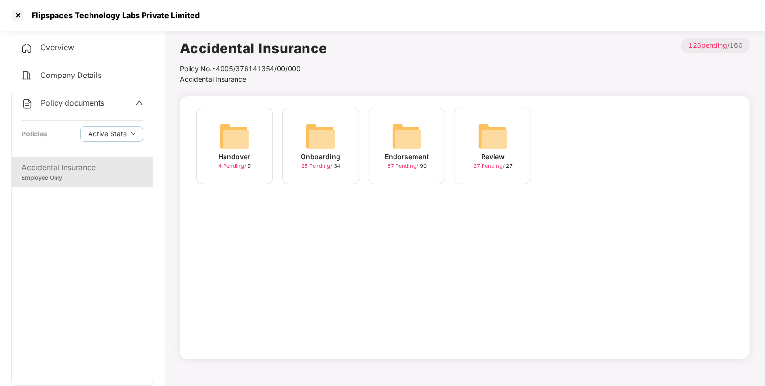
click at [101, 105] on span "Policy documents" at bounding box center [73, 103] width 64 height 10
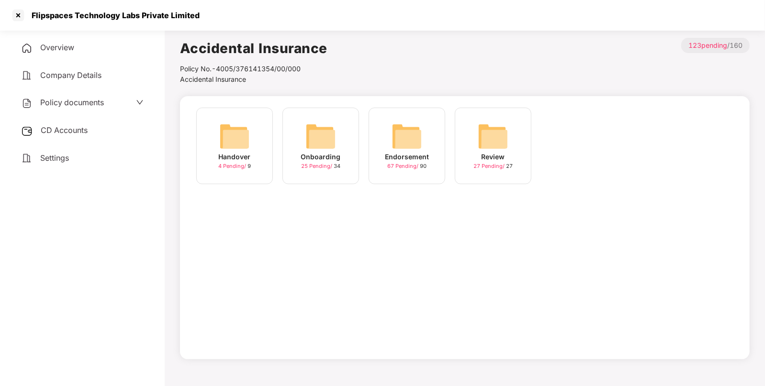
click at [83, 126] on span "CD Accounts" at bounding box center [64, 130] width 47 height 10
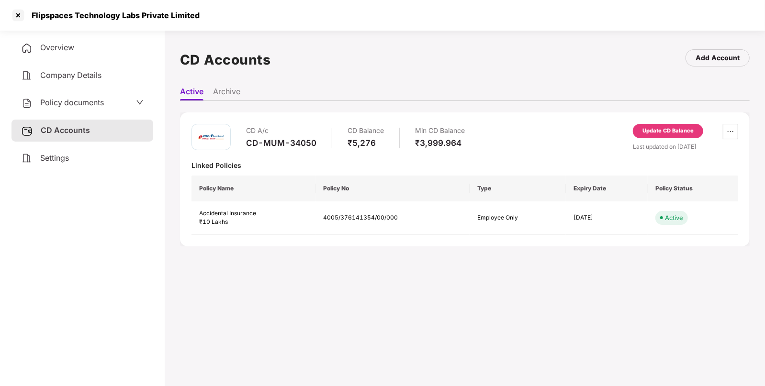
click at [653, 125] on div "Update CD Balance" at bounding box center [667, 131] width 70 height 14
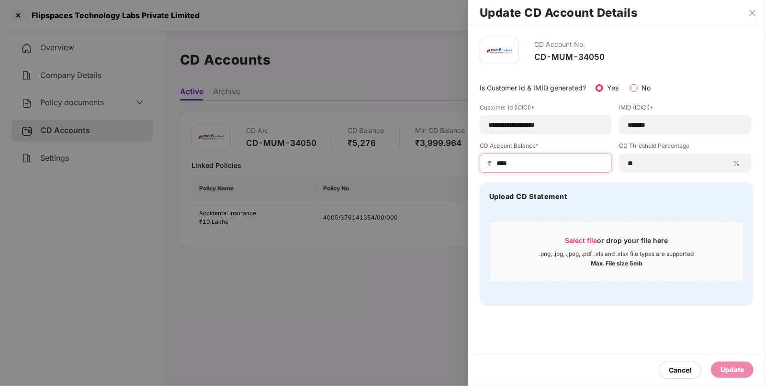
click at [520, 163] on input "****" at bounding box center [549, 163] width 108 height 10
type input "****"
click at [733, 365] on div "Update" at bounding box center [731, 370] width 23 height 11
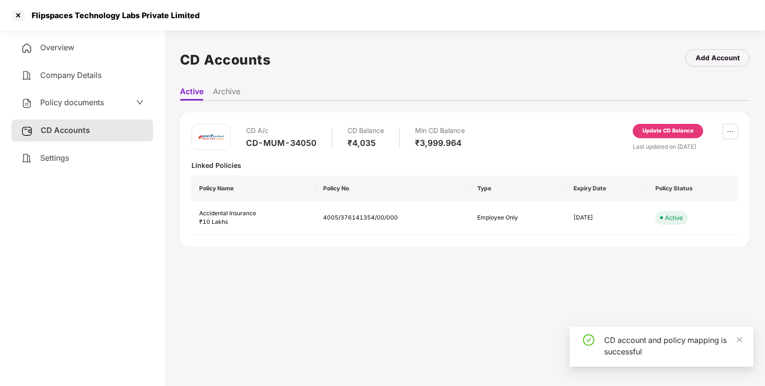
click at [48, 102] on span "Policy documents" at bounding box center [72, 103] width 64 height 10
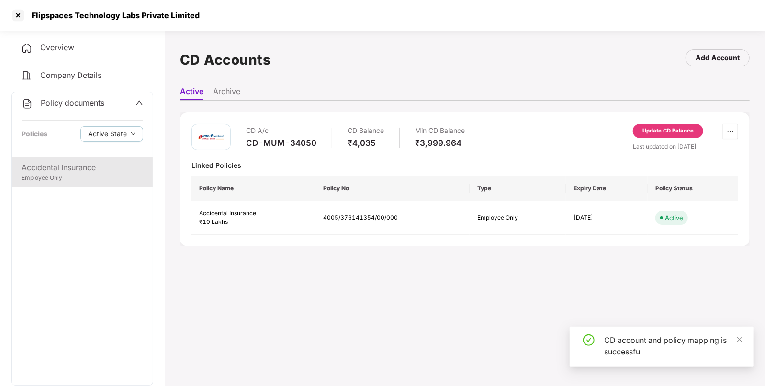
click at [113, 177] on div "Employee Only" at bounding box center [83, 178] width 122 height 9
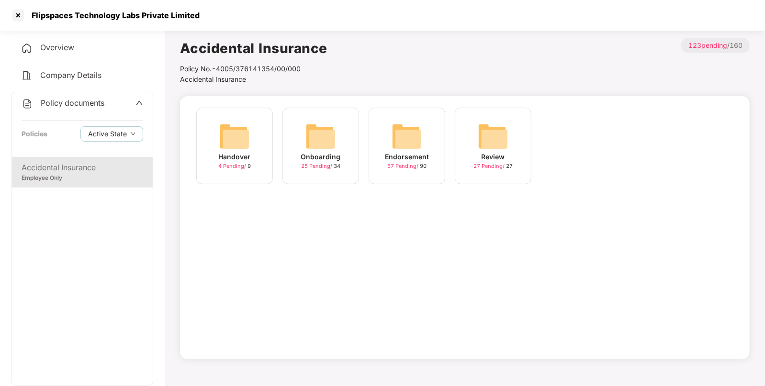
click at [390, 140] on div "Endorsement 67 Pending / 90" at bounding box center [406, 146] width 77 height 77
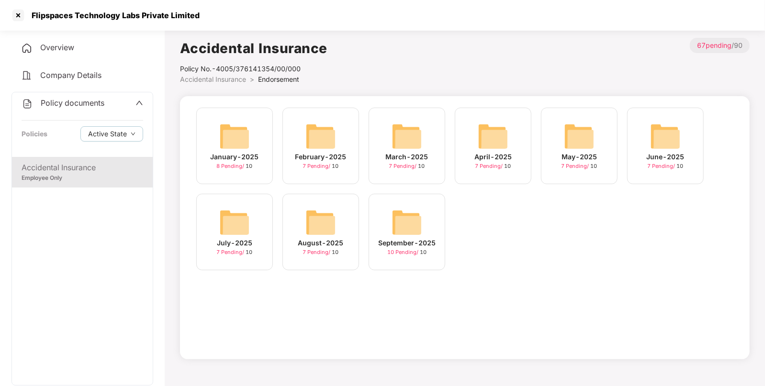
click at [402, 223] on img at bounding box center [406, 222] width 31 height 31
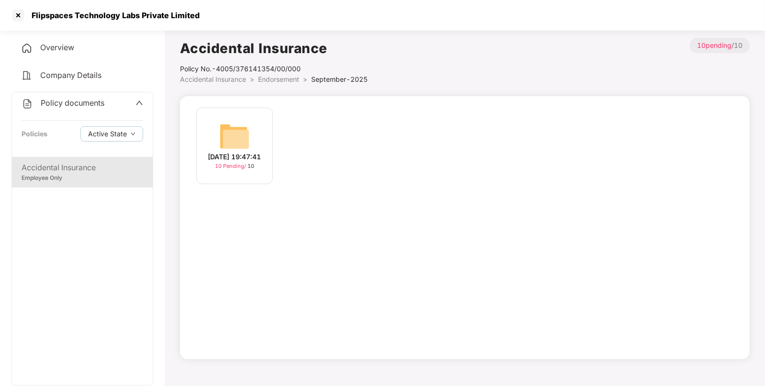
click at [232, 133] on img at bounding box center [234, 136] width 31 height 31
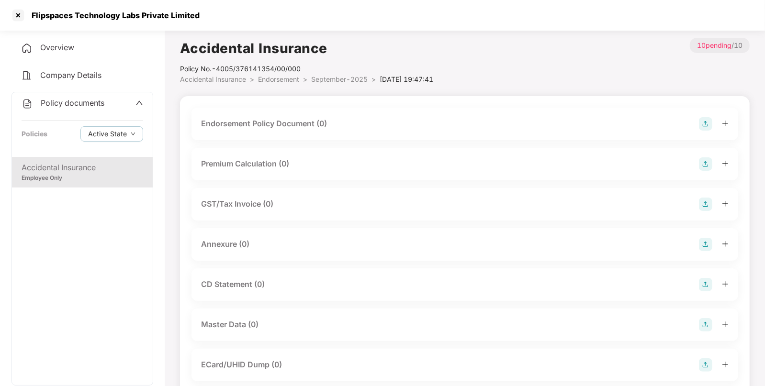
click at [707, 126] on img at bounding box center [704, 123] width 13 height 13
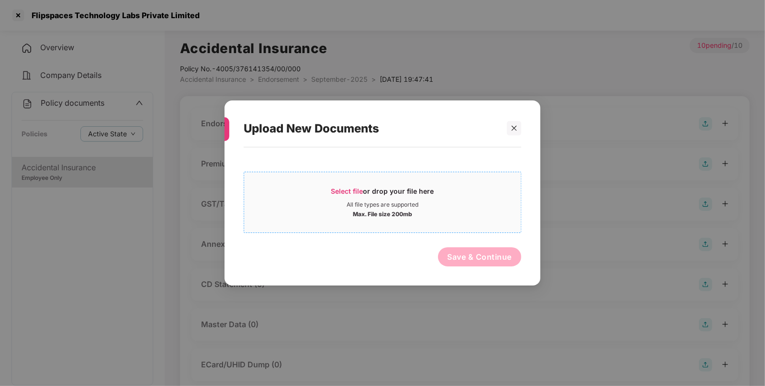
click at [352, 189] on span "Select file" at bounding box center [347, 191] width 32 height 8
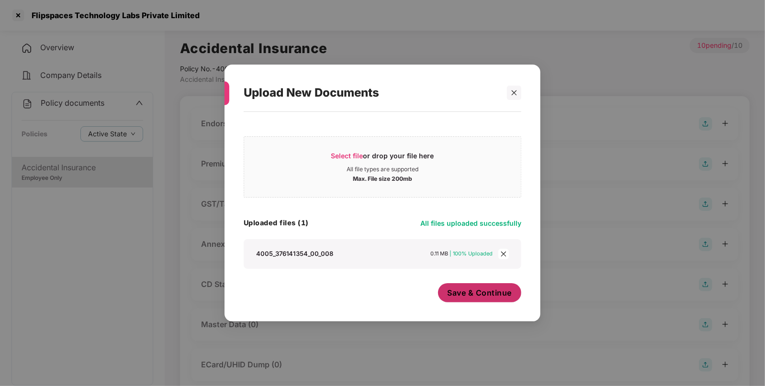
click at [462, 296] on span "Save & Continue" at bounding box center [479, 293] width 65 height 11
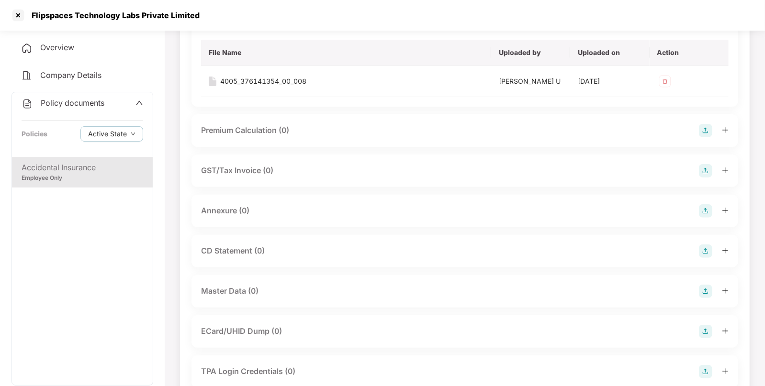
scroll to position [107, 0]
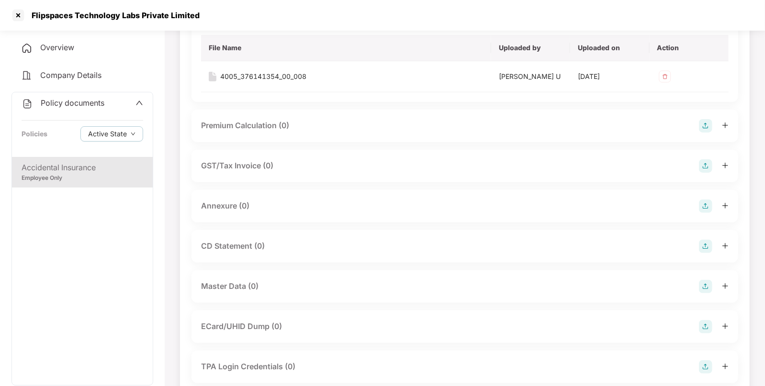
click at [706, 200] on img at bounding box center [704, 205] width 13 height 13
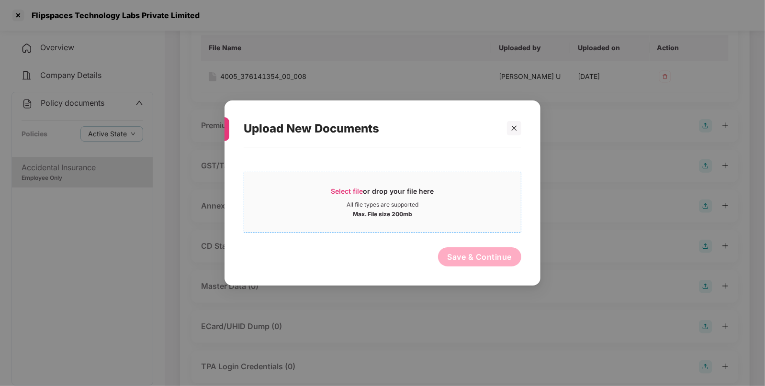
click at [343, 184] on span "Select file or drop your file here All file types are supported Max. File size …" at bounding box center [382, 202] width 277 height 46
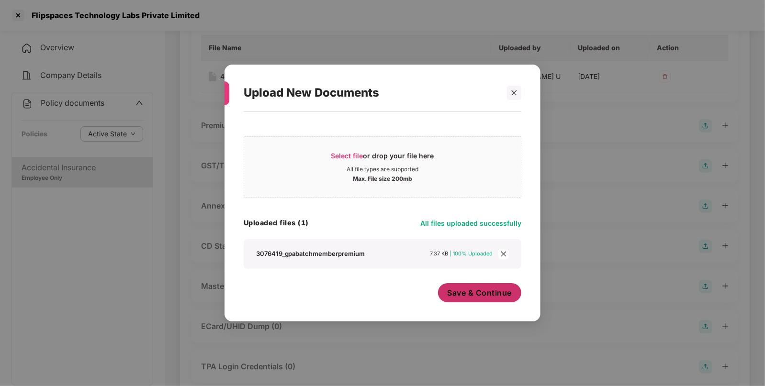
click at [487, 289] on span "Save & Continue" at bounding box center [479, 293] width 65 height 11
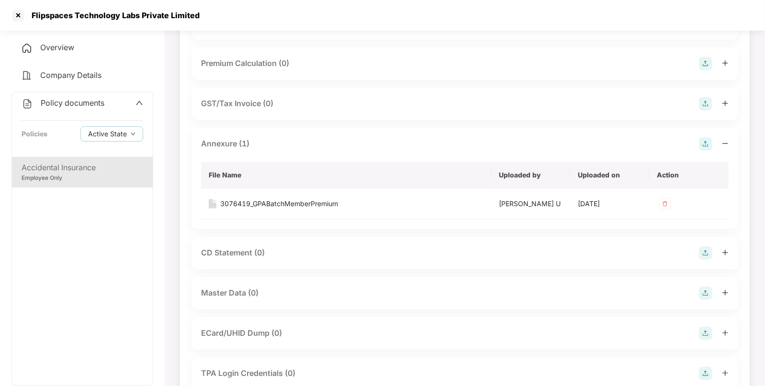
scroll to position [239, 0]
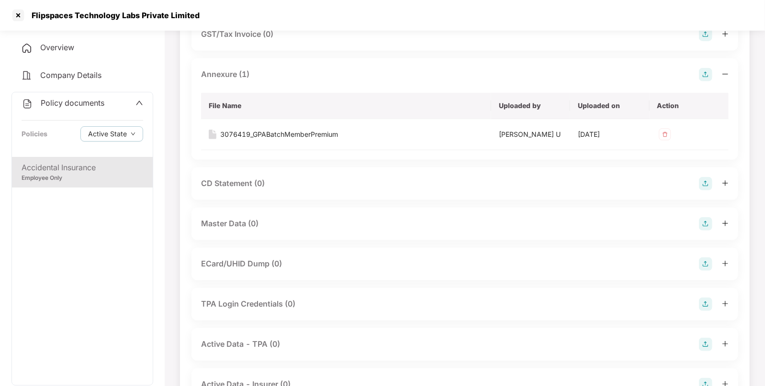
click at [706, 220] on img at bounding box center [704, 223] width 13 height 13
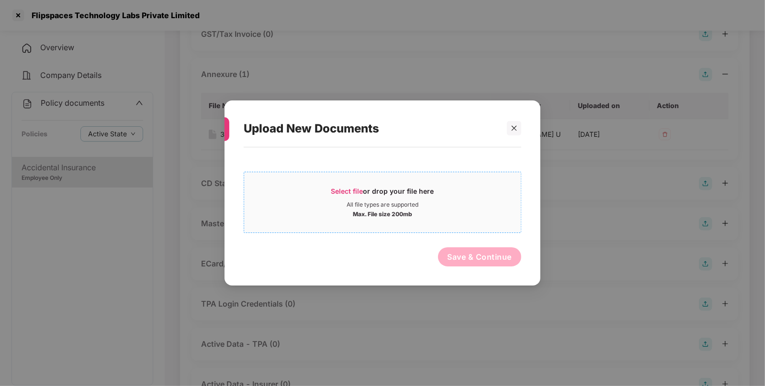
click at [339, 192] on span "Select file" at bounding box center [347, 191] width 32 height 8
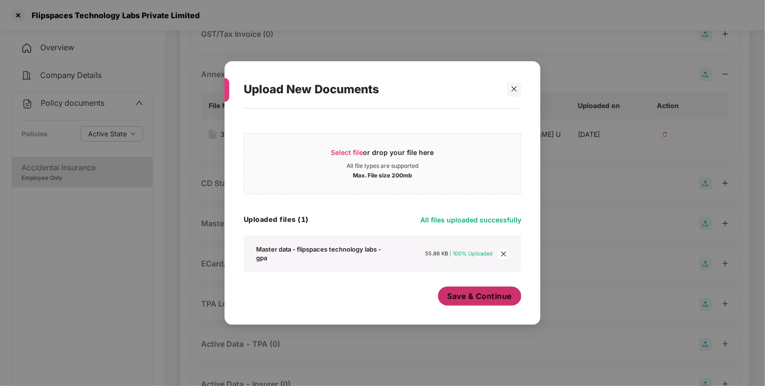
click at [468, 293] on span "Save & Continue" at bounding box center [479, 296] width 65 height 11
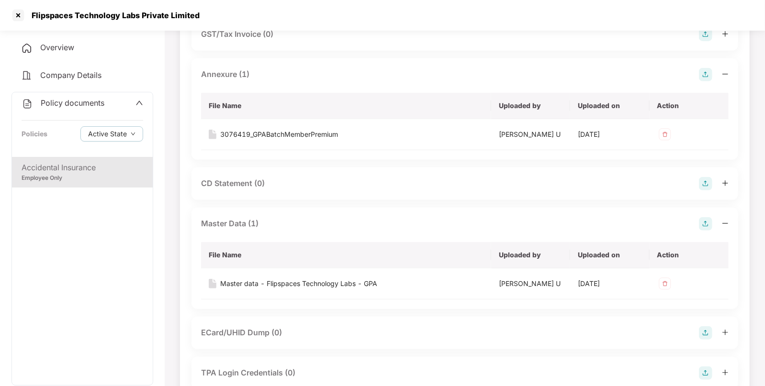
scroll to position [352, 0]
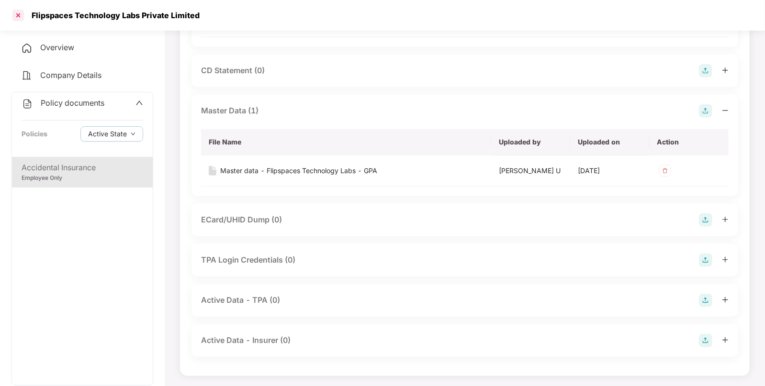
click at [15, 18] on div at bounding box center [18, 15] width 15 height 15
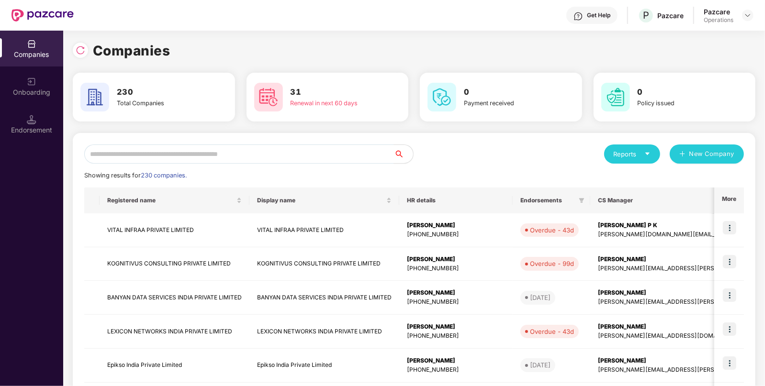
scroll to position [0, 0]
click at [125, 153] on input "text" at bounding box center [239, 153] width 310 height 19
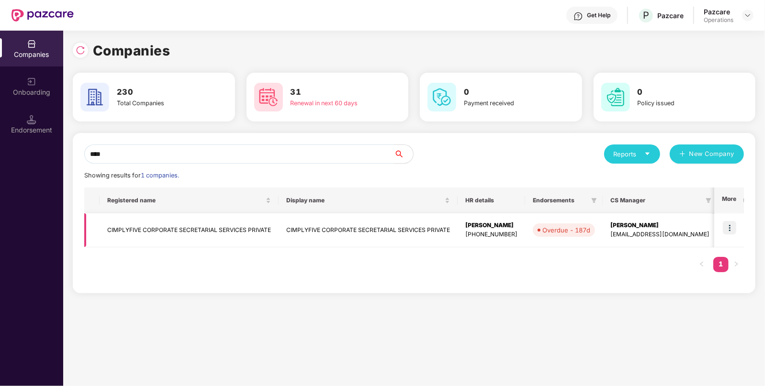
type input "****"
click at [130, 225] on td "CIMPLYFIVE CORPORATE SECRETARIAL SERVICES PRIVATE" at bounding box center [189, 230] width 179 height 34
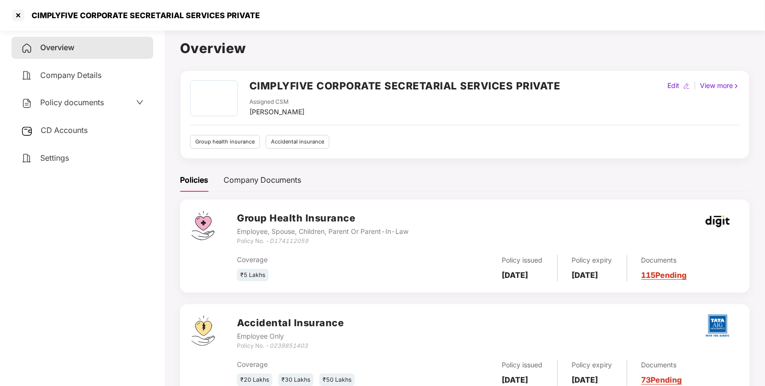
click at [73, 100] on span "Policy documents" at bounding box center [72, 103] width 64 height 10
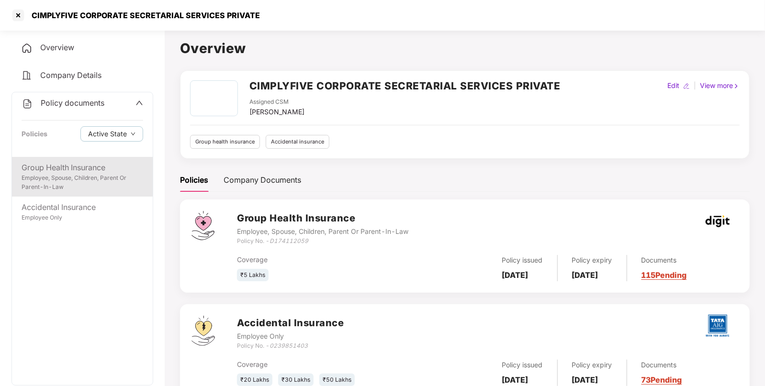
click at [56, 167] on div "Group Health Insurance" at bounding box center [83, 168] width 122 height 12
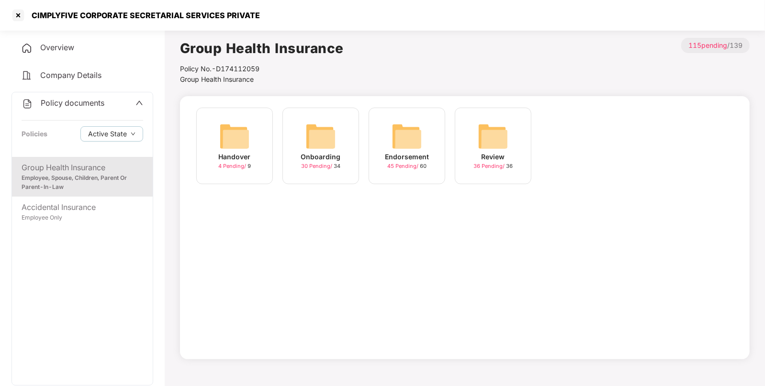
click at [421, 141] on img at bounding box center [406, 136] width 31 height 31
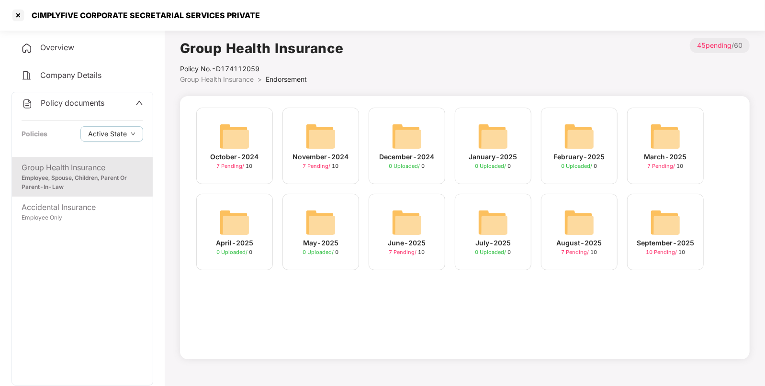
click at [660, 211] on img at bounding box center [665, 222] width 31 height 31
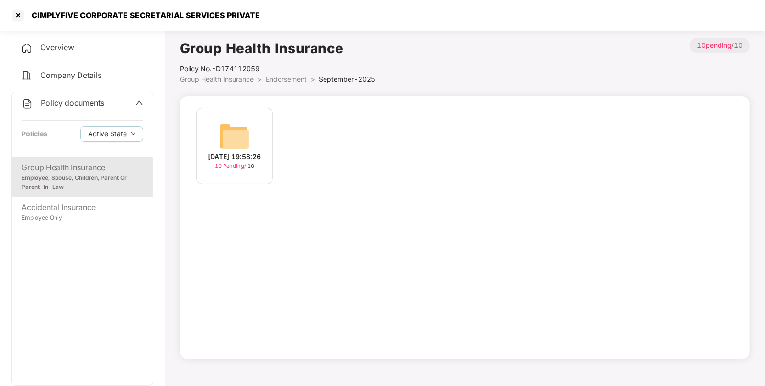
click at [248, 135] on img at bounding box center [234, 136] width 31 height 31
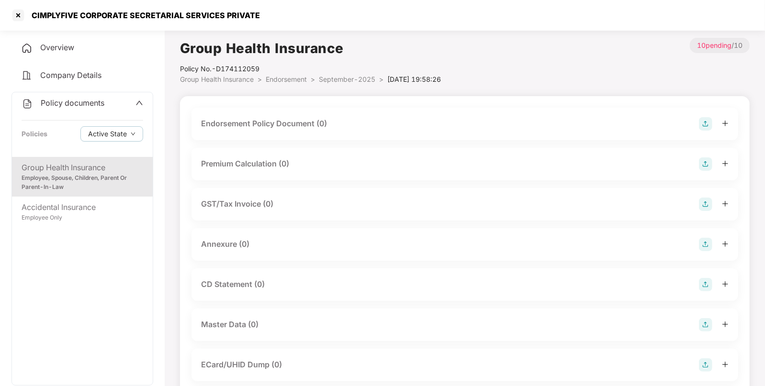
click at [703, 130] on img at bounding box center [704, 123] width 13 height 13
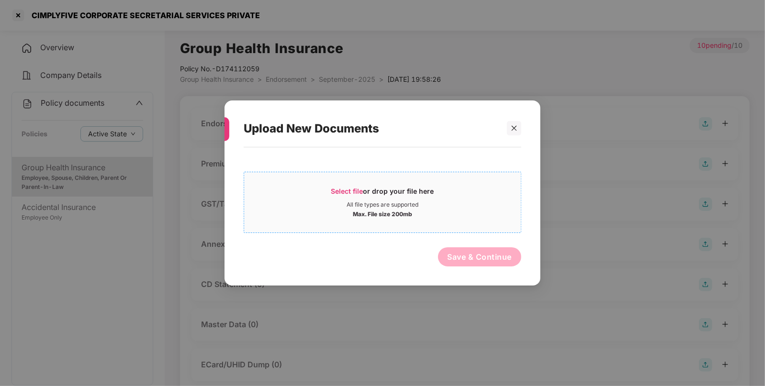
click at [344, 196] on div "Select file or drop your file here" at bounding box center [382, 194] width 103 height 14
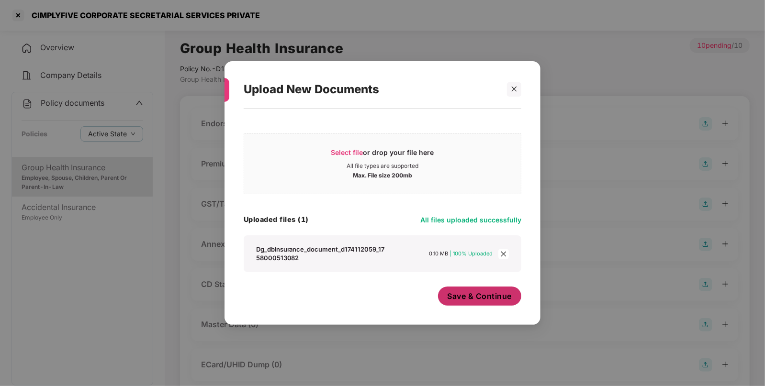
click at [485, 294] on span "Save & Continue" at bounding box center [479, 296] width 65 height 11
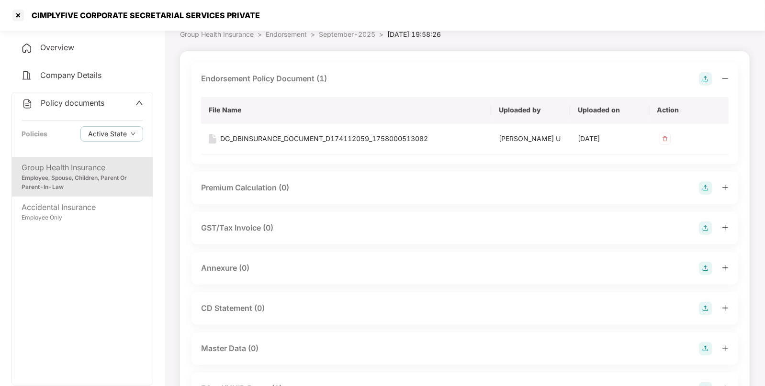
scroll to position [45, 0]
click at [708, 264] on img at bounding box center [704, 267] width 13 height 13
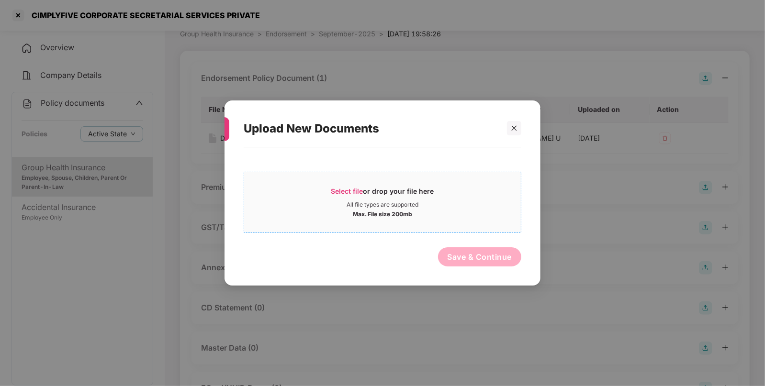
click at [333, 185] on span "Select file or drop your file here All file types are supported Max. File size …" at bounding box center [382, 202] width 277 height 46
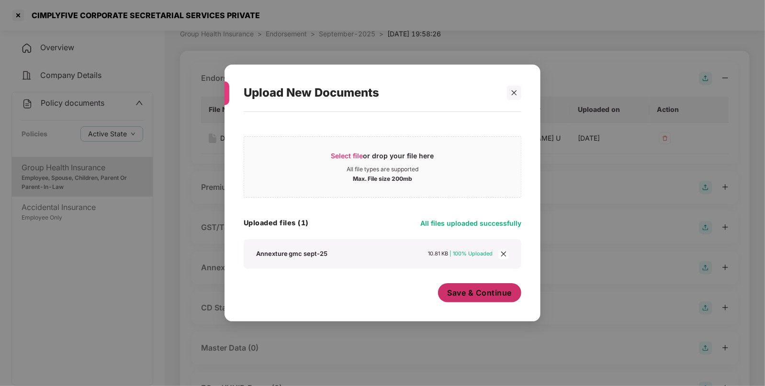
click at [469, 293] on span "Save & Continue" at bounding box center [479, 293] width 65 height 11
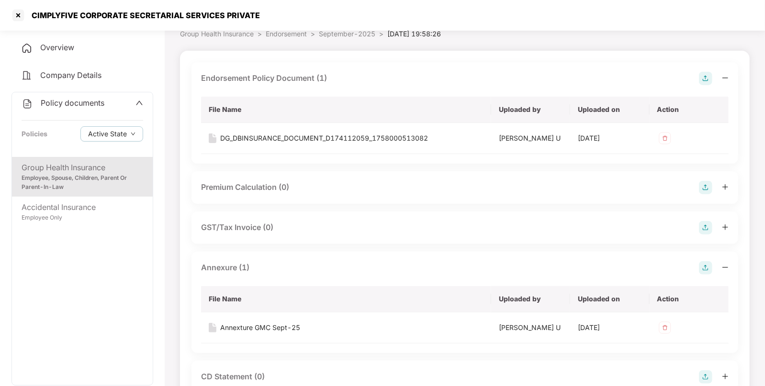
scroll to position [208, 0]
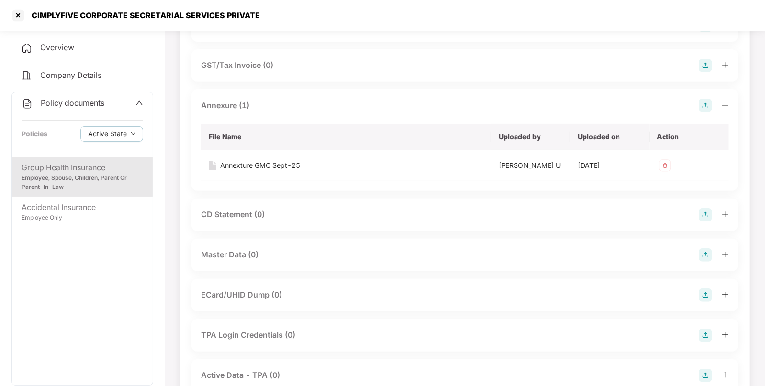
click at [703, 255] on img at bounding box center [704, 254] width 13 height 13
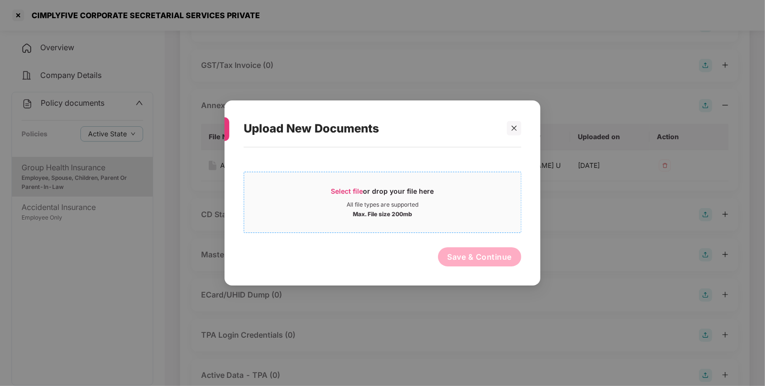
click at [340, 188] on span "Select file" at bounding box center [347, 191] width 32 height 8
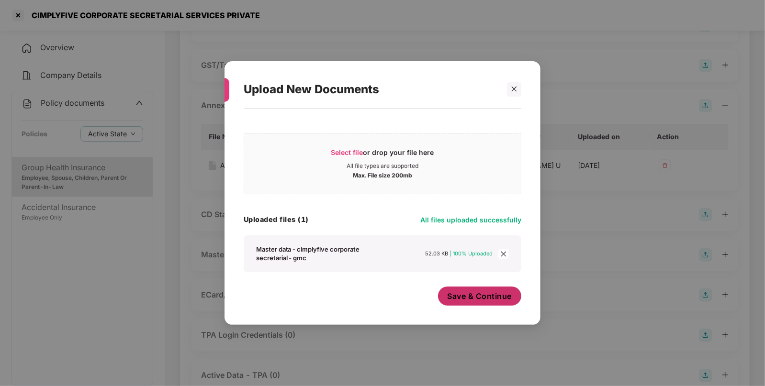
click at [457, 292] on span "Save & Continue" at bounding box center [479, 296] width 65 height 11
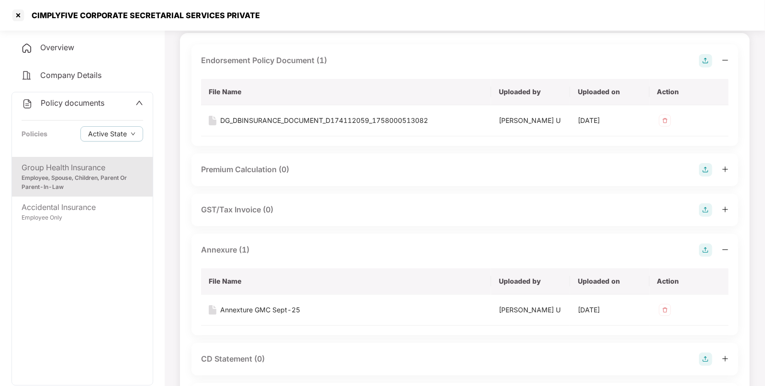
scroll to position [0, 0]
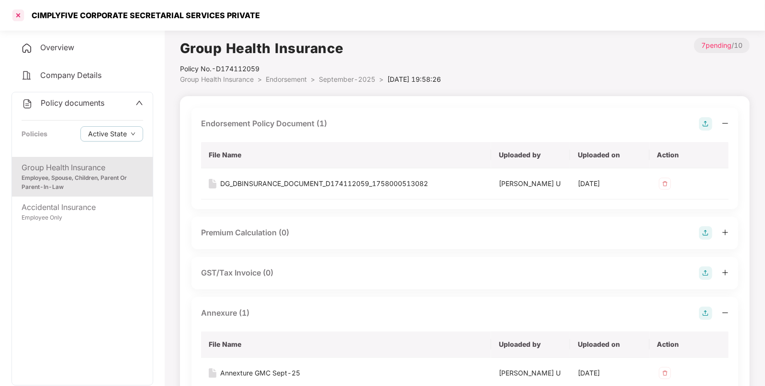
click at [18, 14] on div at bounding box center [18, 15] width 15 height 15
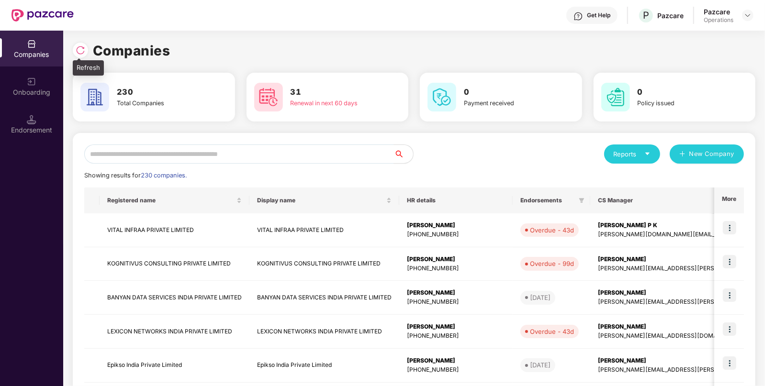
click at [83, 51] on img at bounding box center [81, 50] width 10 height 10
click at [34, 125] on div "Endorsement" at bounding box center [31, 130] width 63 height 10
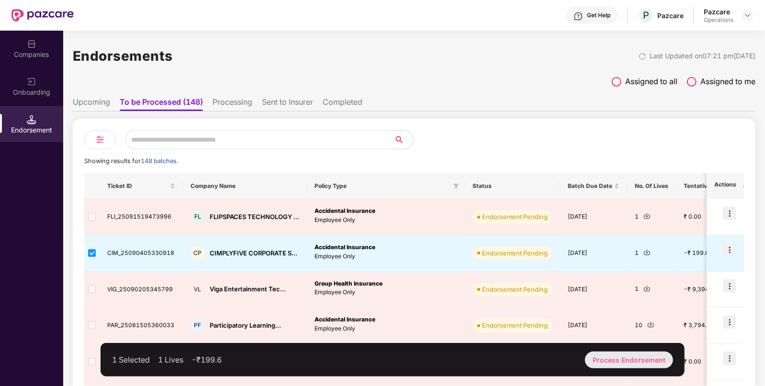
click at [615, 356] on div "Process Endorsement" at bounding box center [629, 360] width 88 height 17
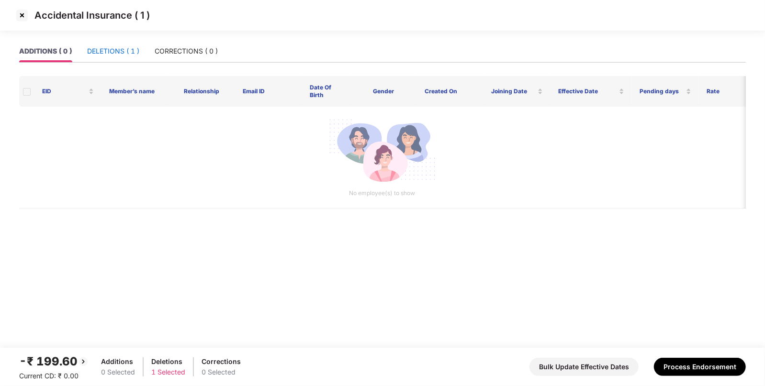
click at [117, 48] on div "DELETIONS ( 1 )" at bounding box center [113, 51] width 52 height 11
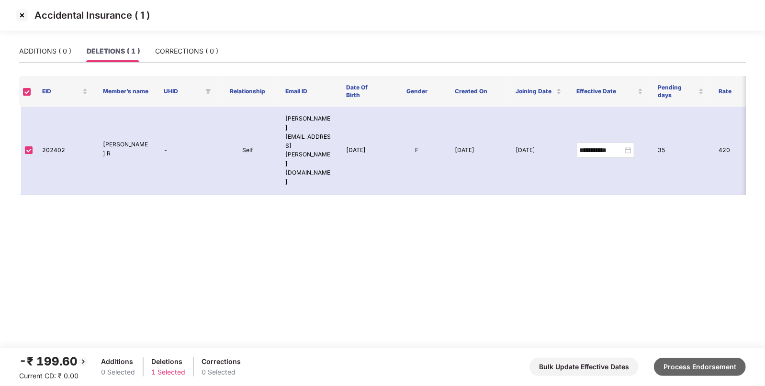
click at [676, 361] on button "Process Endorsement" at bounding box center [700, 367] width 92 height 18
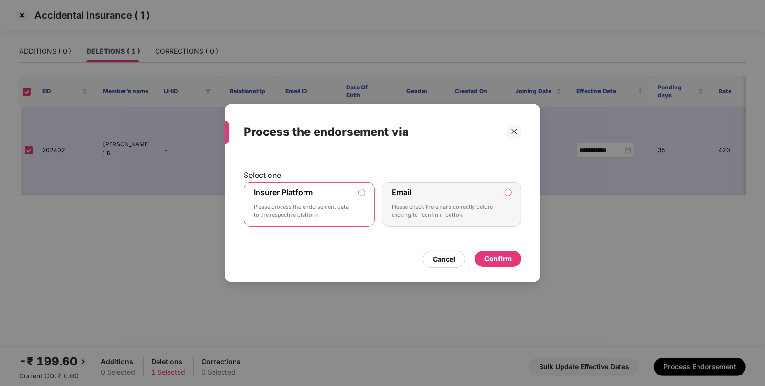
click at [493, 252] on div "Confirm" at bounding box center [498, 259] width 46 height 16
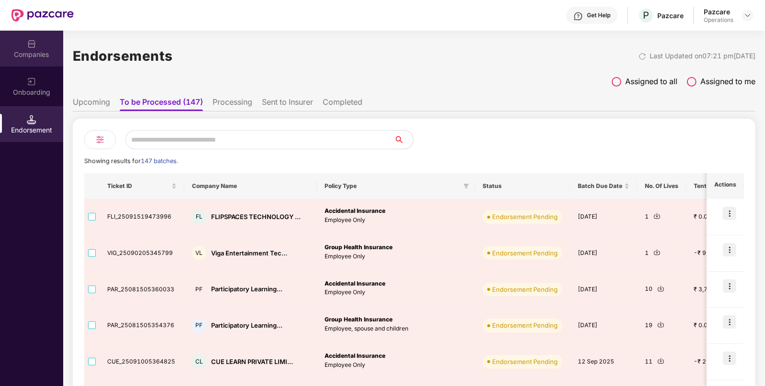
click at [30, 62] on div "Companies" at bounding box center [31, 49] width 63 height 36
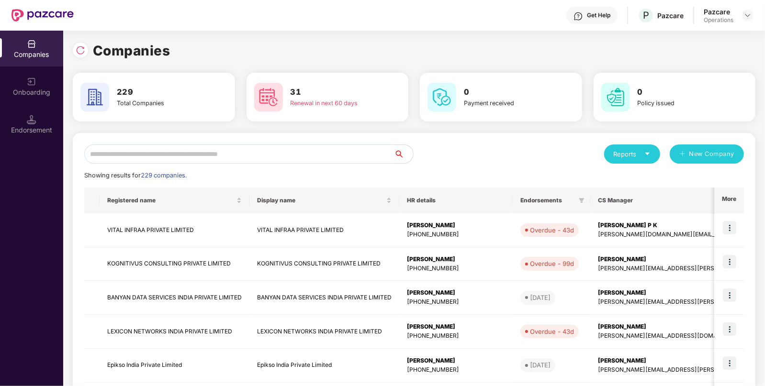
click at [223, 155] on input "text" at bounding box center [239, 153] width 310 height 19
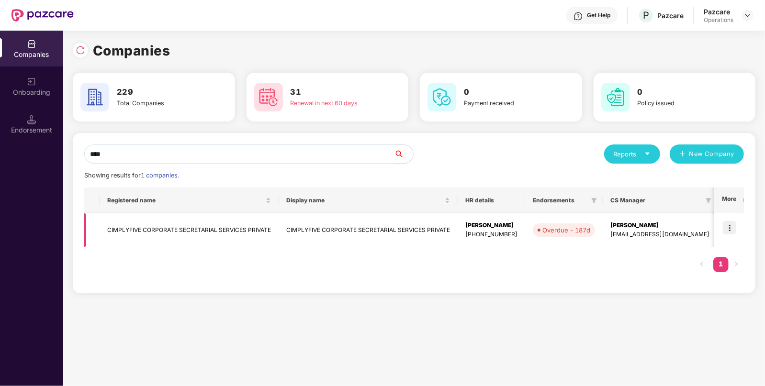
type input "****"
click at [170, 232] on td "CIMPLYFIVE CORPORATE SECRETARIAL SERVICES PRIVATE" at bounding box center [189, 230] width 179 height 34
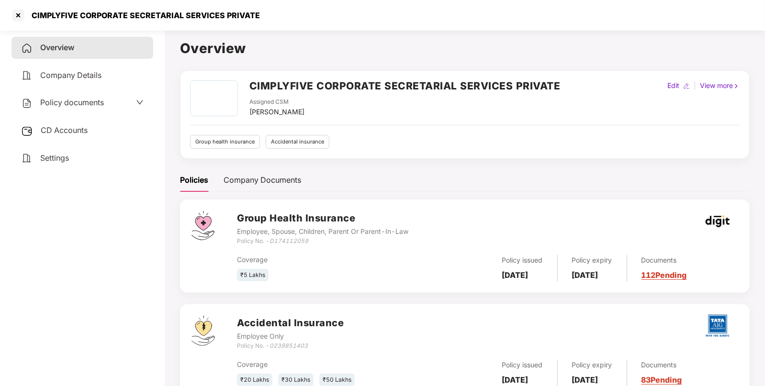
click at [77, 105] on span "Policy documents" at bounding box center [72, 103] width 64 height 10
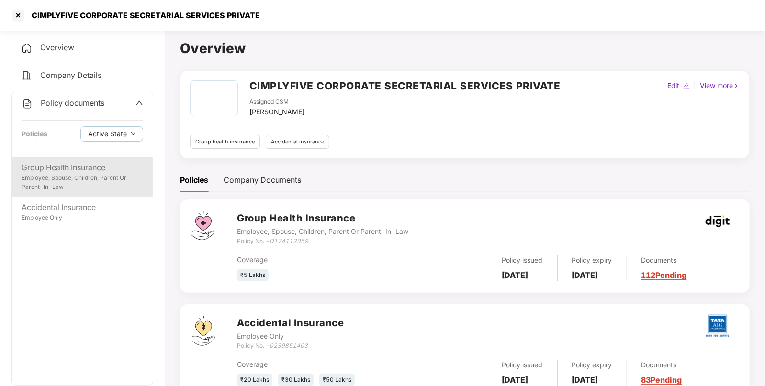
click at [55, 177] on div "Employee, Spouse, Children, Parent Or Parent-In-Law" at bounding box center [83, 183] width 122 height 18
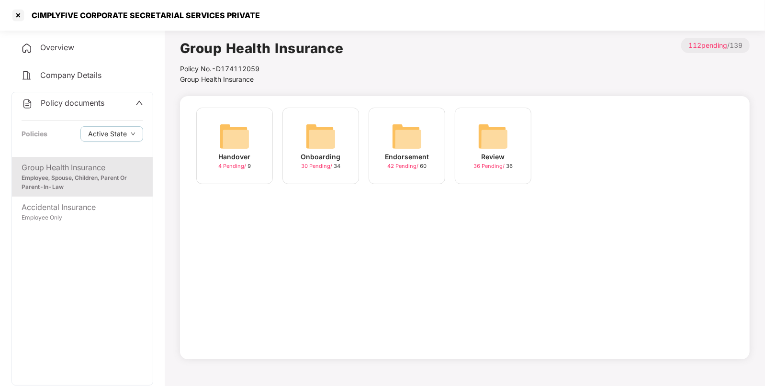
click at [402, 149] on img at bounding box center [406, 136] width 31 height 31
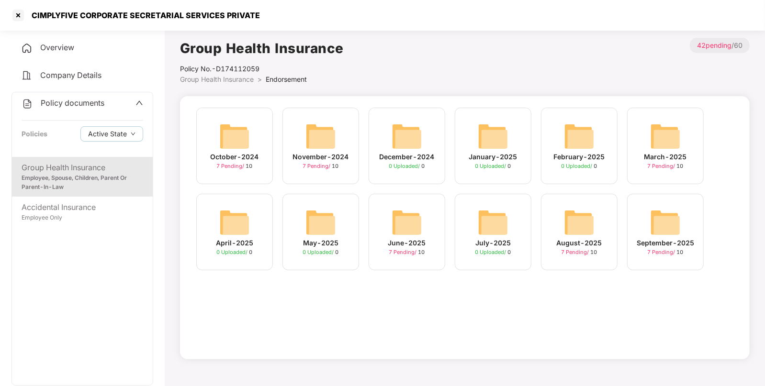
click at [648, 222] on div "September-2025 7 Pending / 10" at bounding box center [665, 232] width 77 height 77
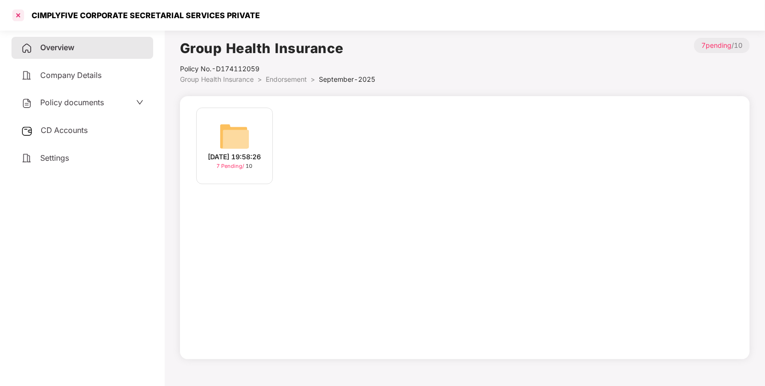
click at [24, 14] on div at bounding box center [18, 15] width 15 height 15
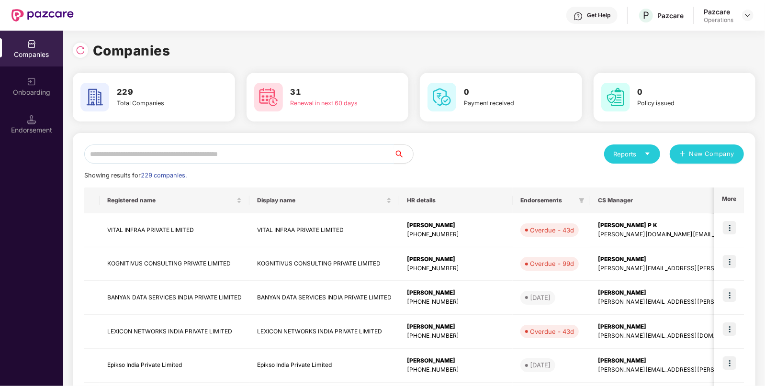
click at [201, 155] on input "text" at bounding box center [239, 153] width 310 height 19
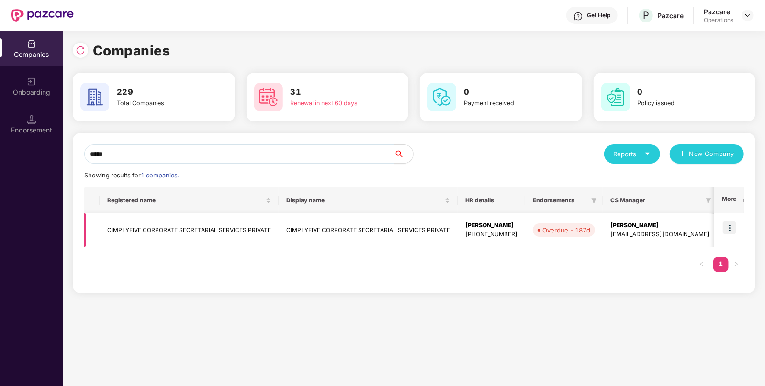
type input "*****"
click at [169, 222] on td "CIMPLYFIVE CORPORATE SECRETARIAL SERVICES PRIVATE" at bounding box center [189, 230] width 179 height 34
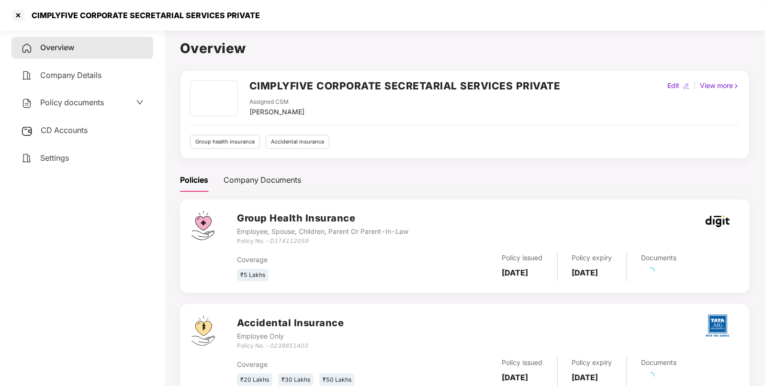
click at [49, 100] on span "Policy documents" at bounding box center [72, 103] width 64 height 10
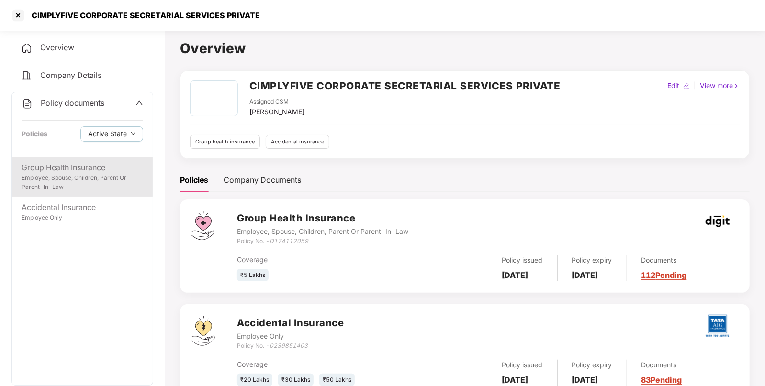
click at [100, 170] on div "Group Health Insurance" at bounding box center [83, 168] width 122 height 12
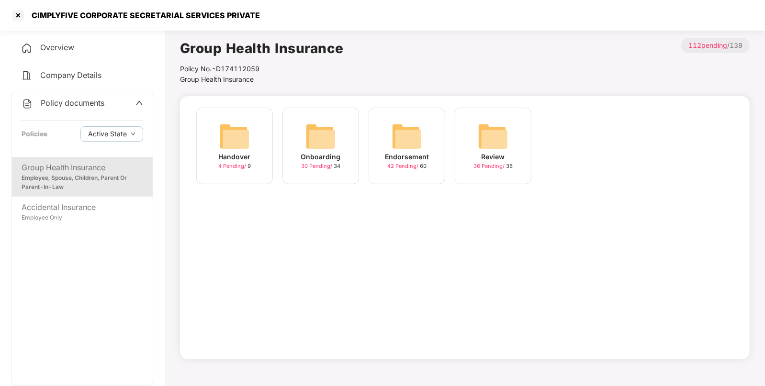
click at [402, 136] on img at bounding box center [406, 136] width 31 height 31
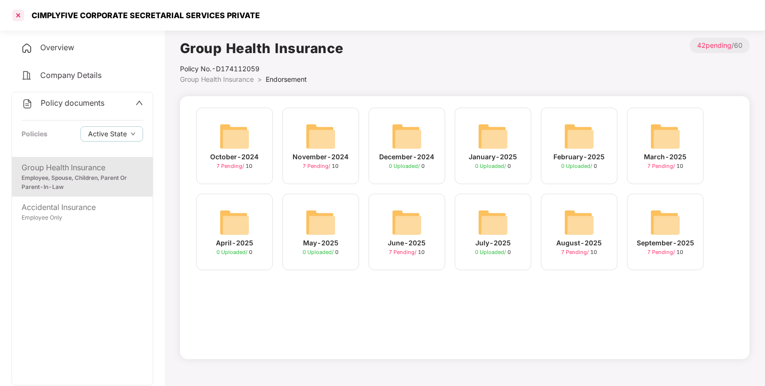
click at [23, 16] on div at bounding box center [18, 15] width 15 height 15
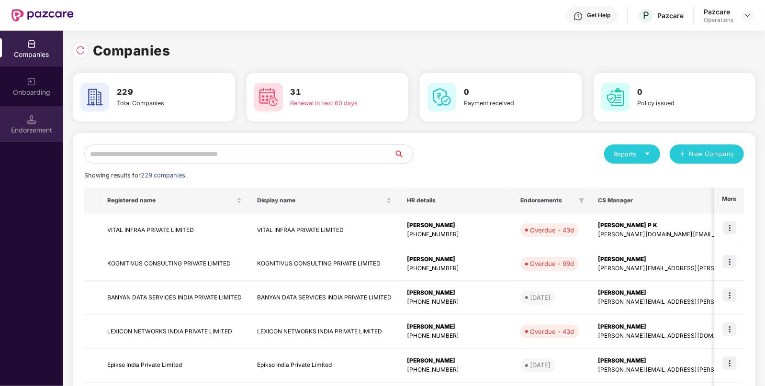
click at [26, 122] on div "Endorsement" at bounding box center [31, 124] width 63 height 36
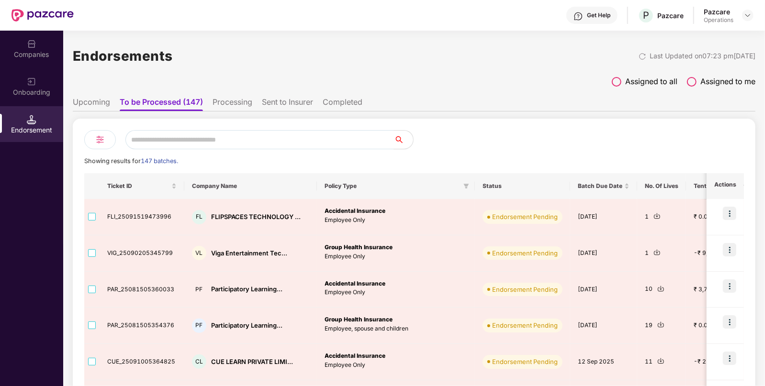
click at [285, 109] on li "Sent to Insurer" at bounding box center [287, 104] width 51 height 14
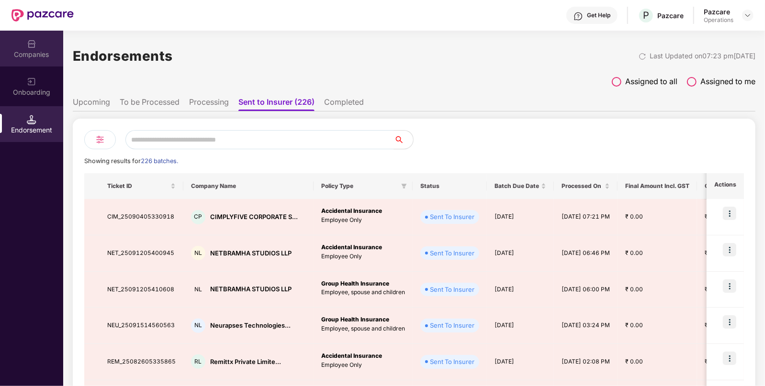
click at [18, 55] on div "Companies" at bounding box center [31, 55] width 63 height 10
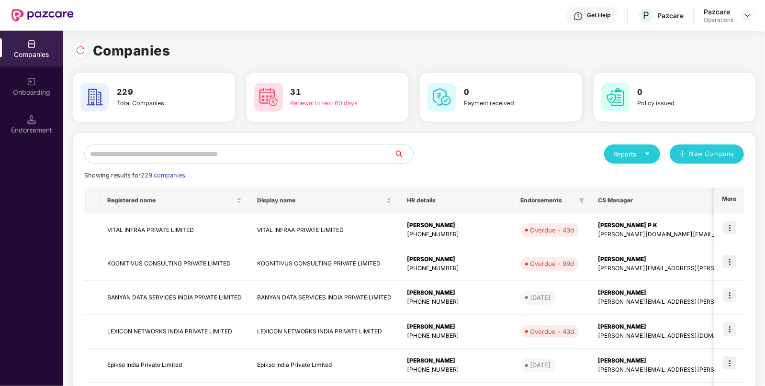
click at [26, 128] on div "Endorsement" at bounding box center [31, 130] width 63 height 10
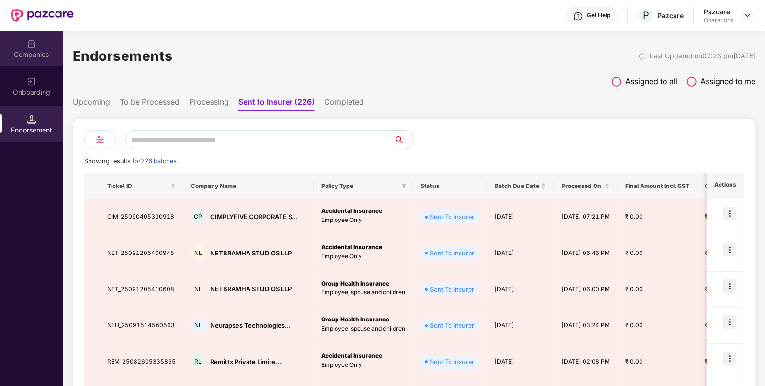
click at [36, 55] on div "Companies" at bounding box center [31, 55] width 63 height 10
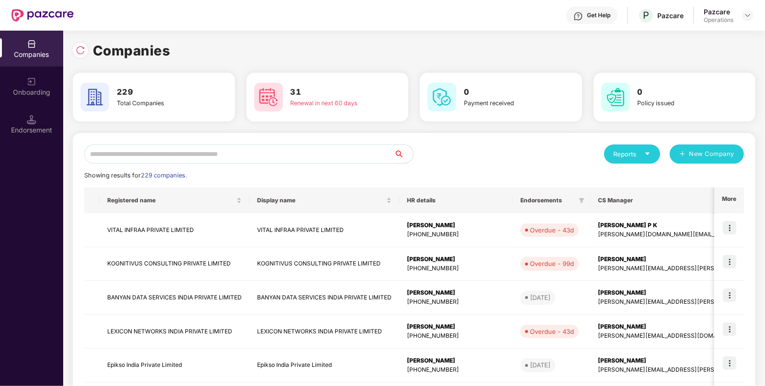
click at [107, 148] on input "text" at bounding box center [239, 153] width 310 height 19
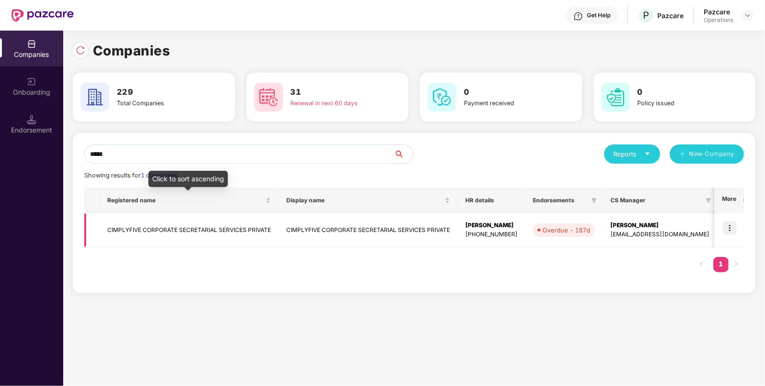
type input "*****"
click at [169, 230] on td "CIMPLYFIVE CORPORATE SECRETARIAL SERVICES PRIVATE" at bounding box center [189, 230] width 179 height 34
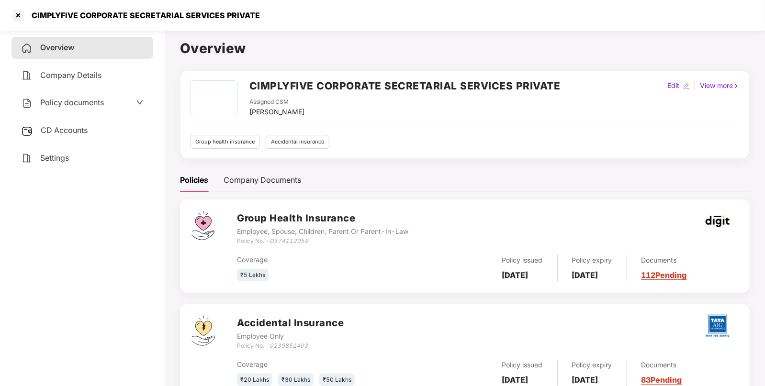
click at [78, 96] on div "Policy documents" at bounding box center [82, 103] width 142 height 22
click at [75, 98] on span "Policy documents" at bounding box center [72, 103] width 64 height 10
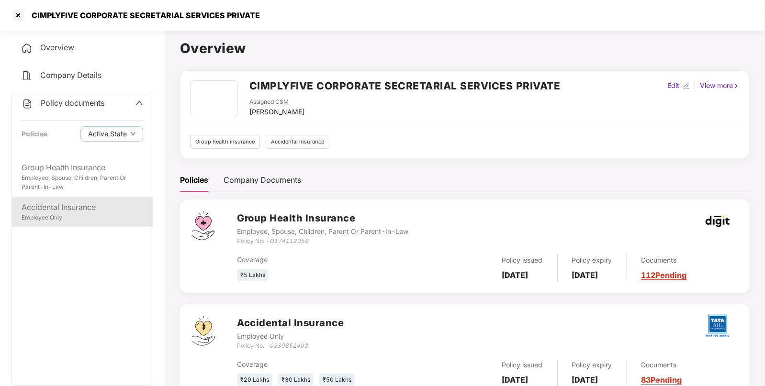
click at [49, 220] on div "Employee Only" at bounding box center [83, 217] width 122 height 9
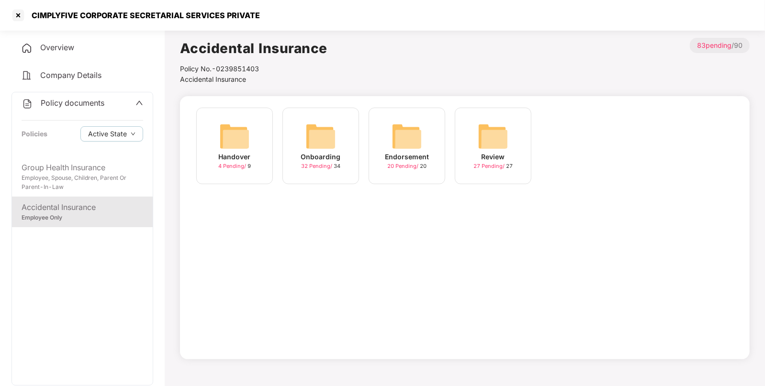
click at [318, 135] on img at bounding box center [320, 136] width 31 height 31
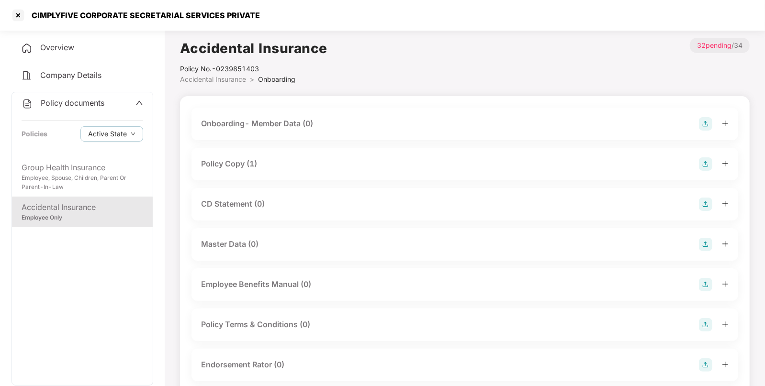
click at [242, 161] on div "Policy Copy (1)" at bounding box center [229, 164] width 56 height 12
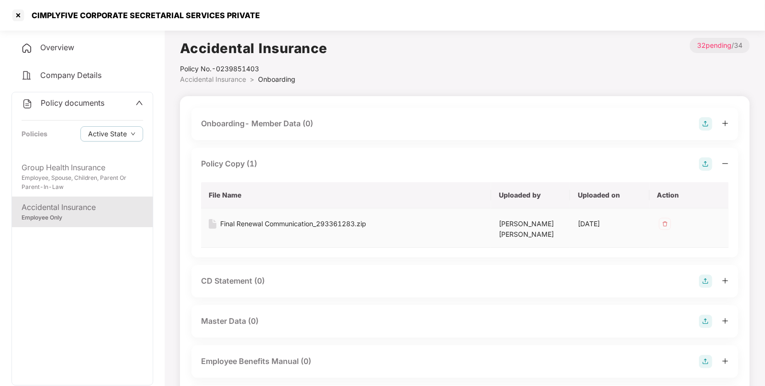
click at [306, 223] on div "Final Renewal Communication_293361283.zip" at bounding box center [293, 224] width 146 height 11
click at [224, 80] on span "Accidental Insurance" at bounding box center [213, 79] width 66 height 8
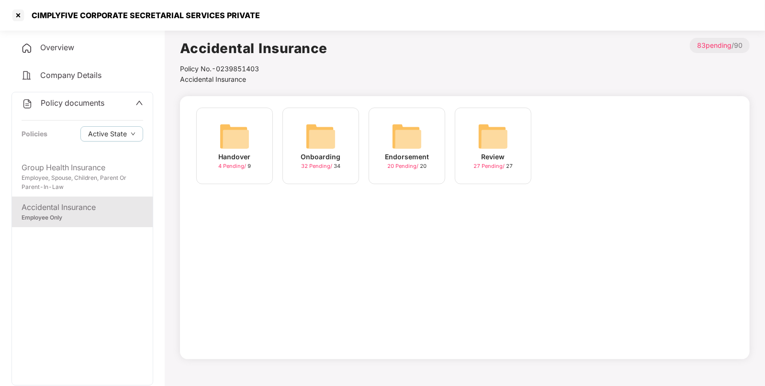
click at [395, 134] on img at bounding box center [406, 136] width 31 height 31
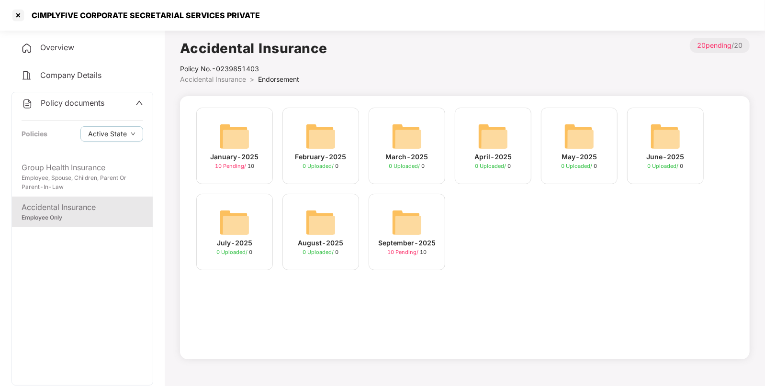
click at [414, 219] on img at bounding box center [406, 222] width 31 height 31
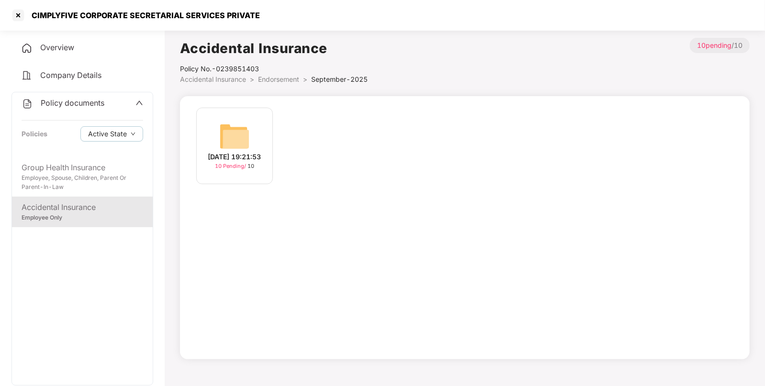
click at [230, 134] on img at bounding box center [234, 136] width 31 height 31
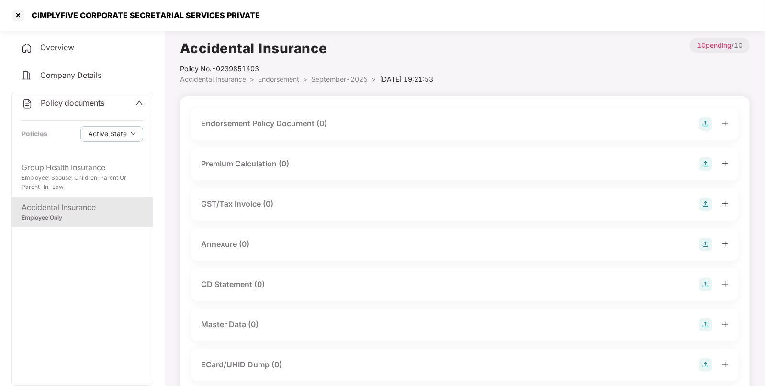
click at [703, 122] on img at bounding box center [704, 123] width 13 height 13
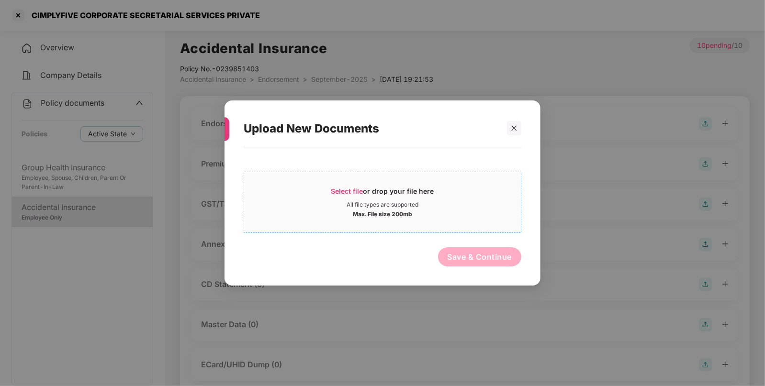
click at [356, 185] on span "Select file or drop your file here All file types are supported Max. File size …" at bounding box center [382, 202] width 277 height 46
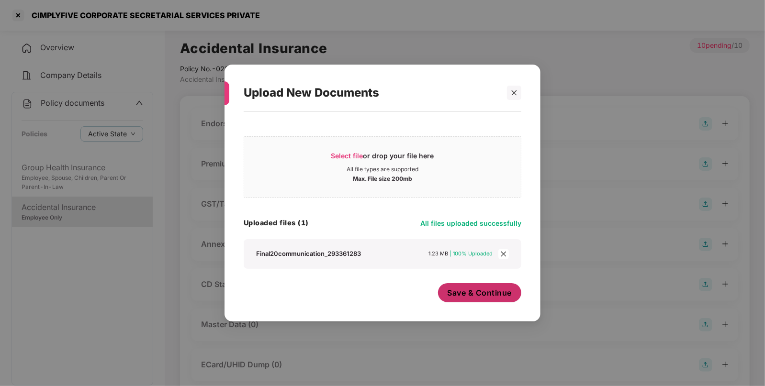
click at [473, 294] on span "Save & Continue" at bounding box center [479, 293] width 65 height 11
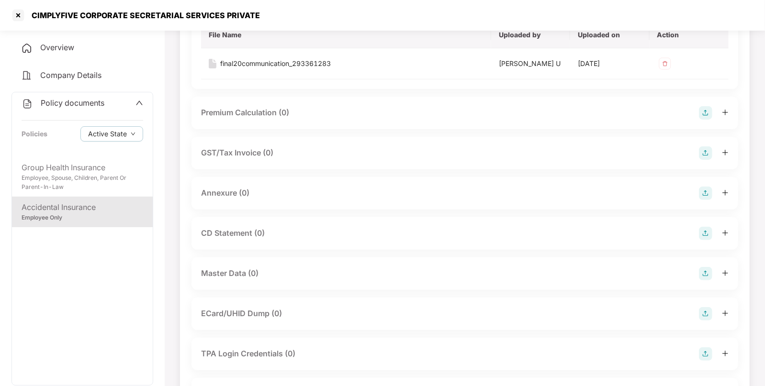
scroll to position [122, 0]
click at [708, 188] on img at bounding box center [704, 191] width 13 height 13
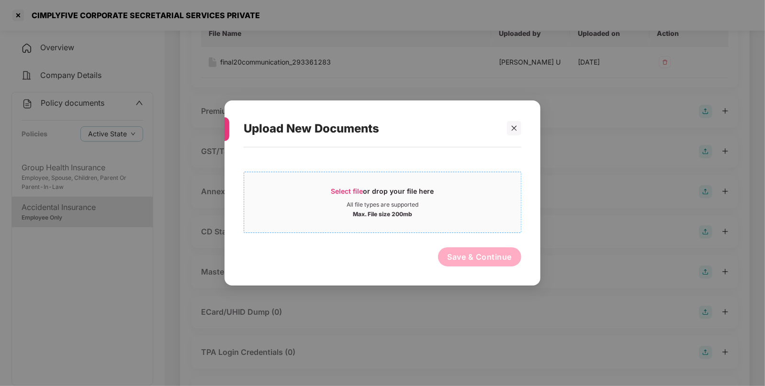
click at [344, 187] on span "Select file" at bounding box center [347, 191] width 32 height 8
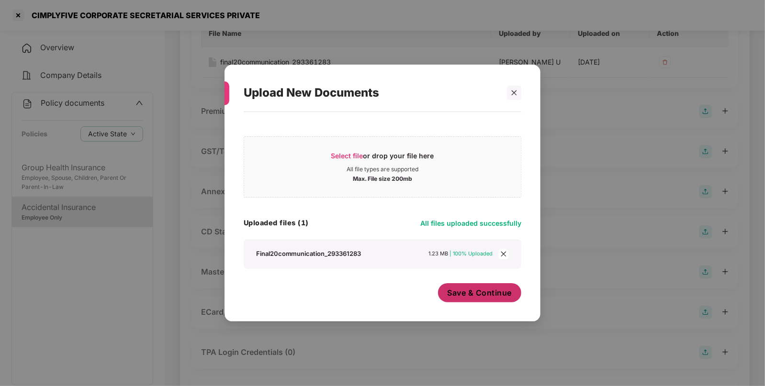
click at [478, 294] on span "Save & Continue" at bounding box center [479, 293] width 65 height 11
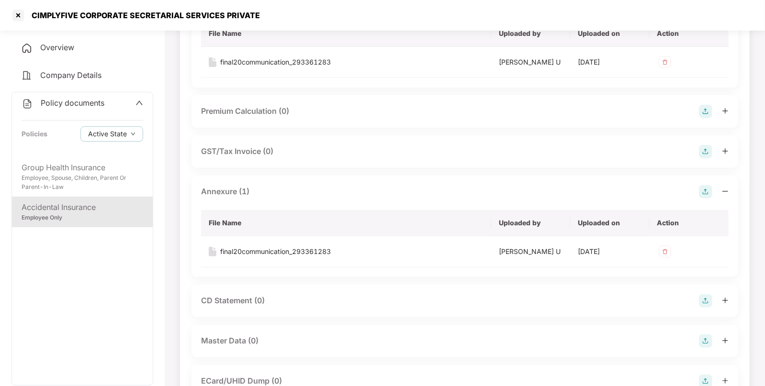
scroll to position [0, 0]
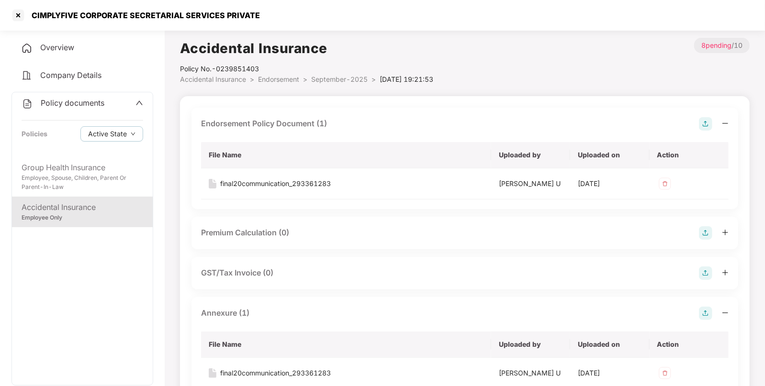
click at [228, 79] on span "Accidental Insurance" at bounding box center [213, 79] width 66 height 8
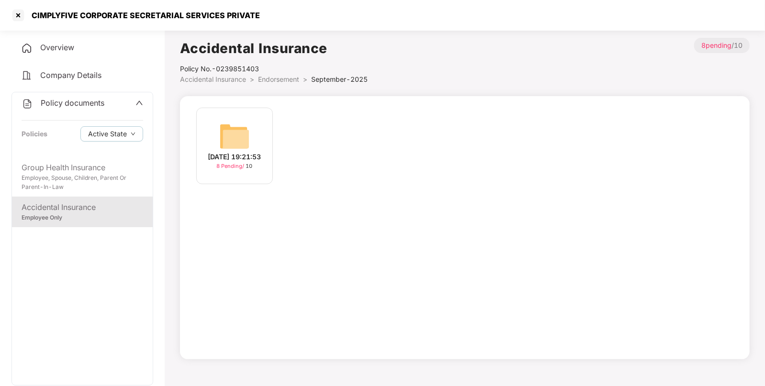
click at [279, 83] on span "Endorsement" at bounding box center [278, 79] width 41 height 8
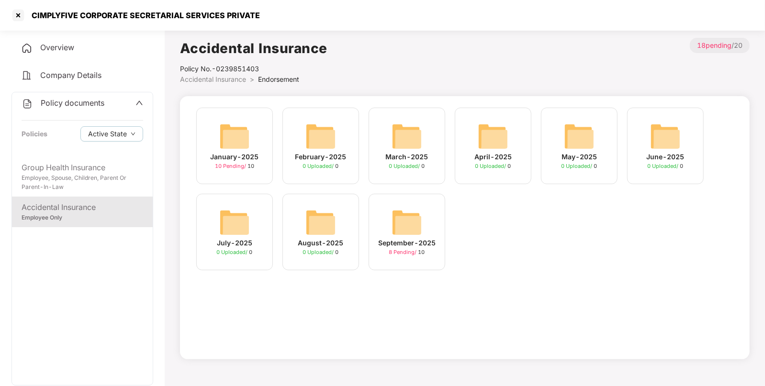
click at [227, 142] on img at bounding box center [234, 136] width 31 height 31
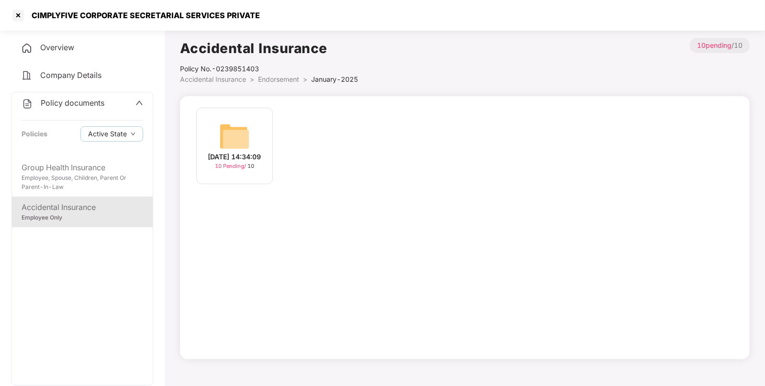
click at [225, 130] on img at bounding box center [234, 136] width 31 height 31
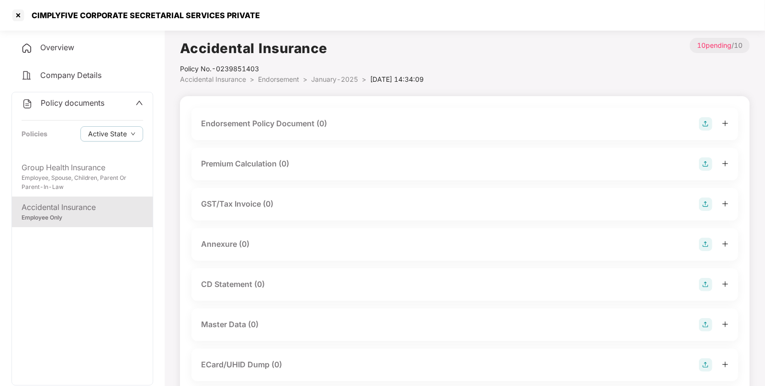
click at [706, 124] on img at bounding box center [704, 123] width 13 height 13
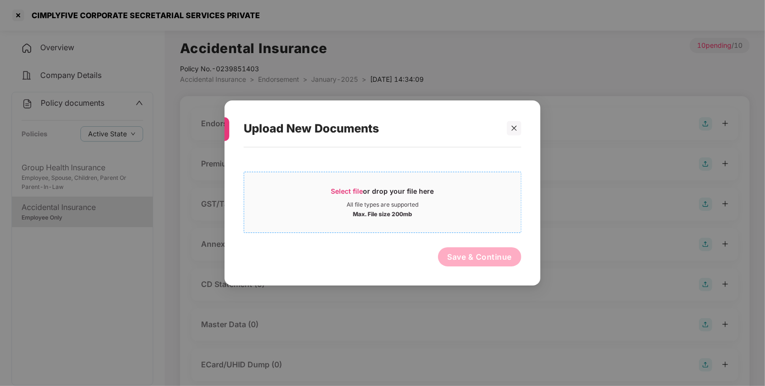
click at [346, 188] on span "Select file" at bounding box center [347, 191] width 32 height 8
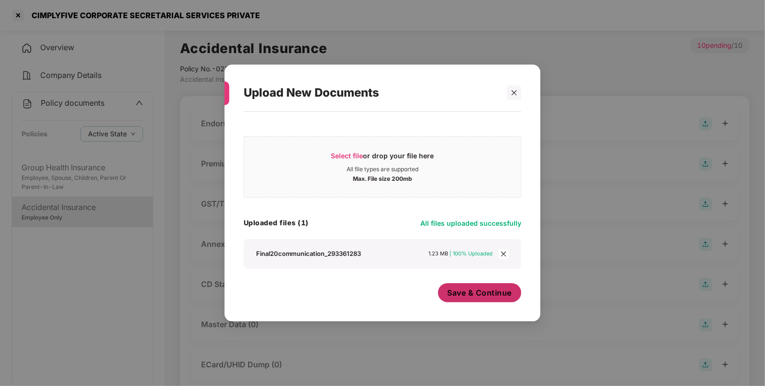
click at [456, 289] on span "Save & Continue" at bounding box center [479, 293] width 65 height 11
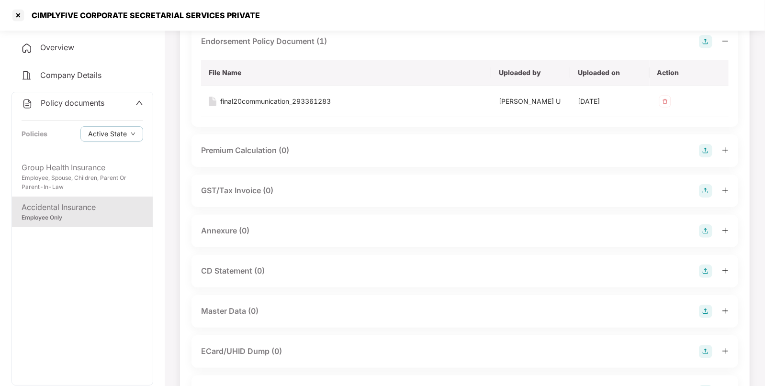
scroll to position [87, 0]
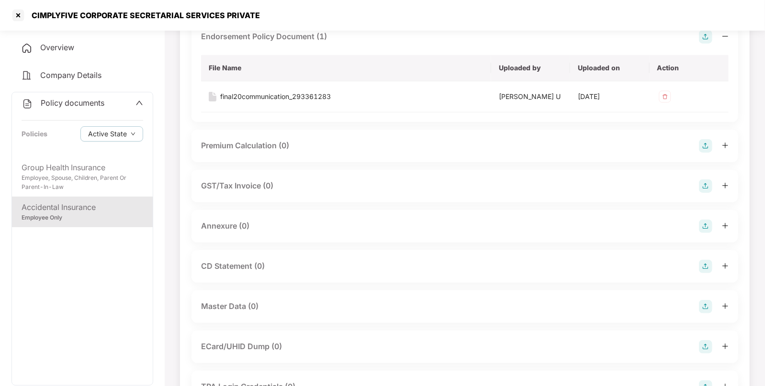
click at [704, 227] on img at bounding box center [704, 226] width 13 height 13
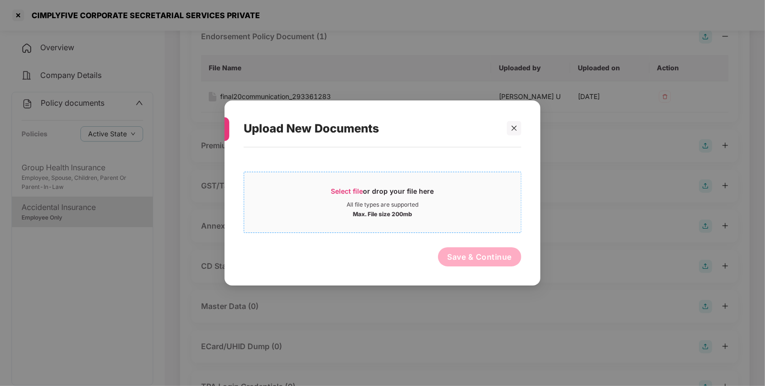
click at [348, 192] on span "Select file" at bounding box center [347, 191] width 32 height 8
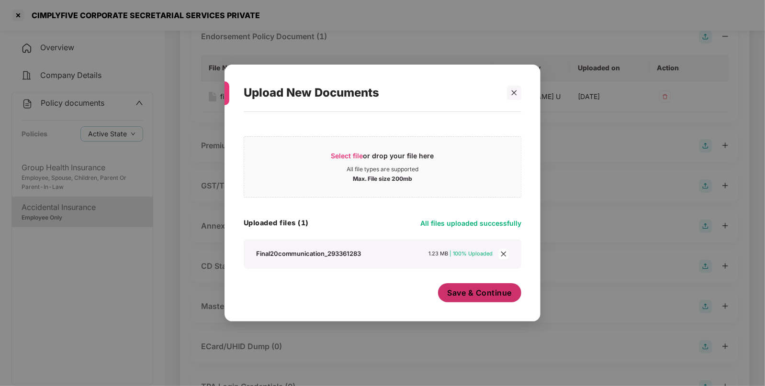
click at [451, 289] on span "Save & Continue" at bounding box center [479, 293] width 65 height 11
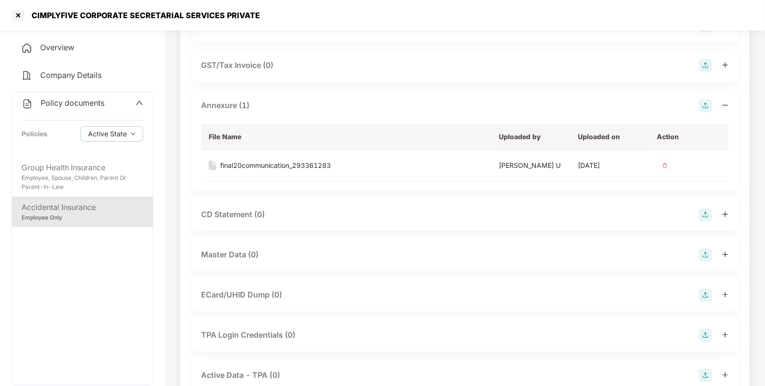
scroll to position [209, 0]
click at [697, 254] on div "Master Data (0)" at bounding box center [464, 253] width 527 height 13
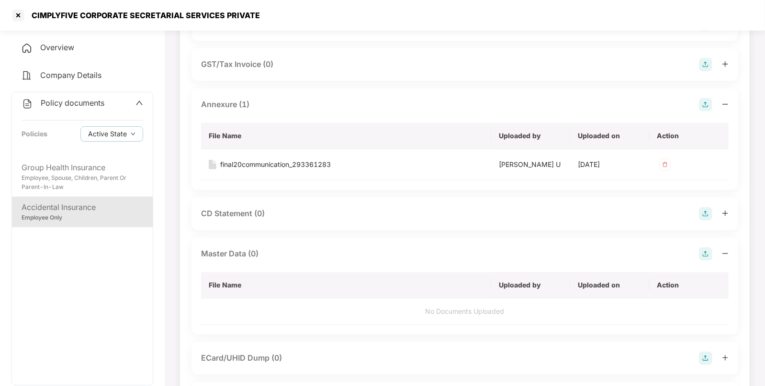
click at [699, 250] on img at bounding box center [704, 253] width 13 height 13
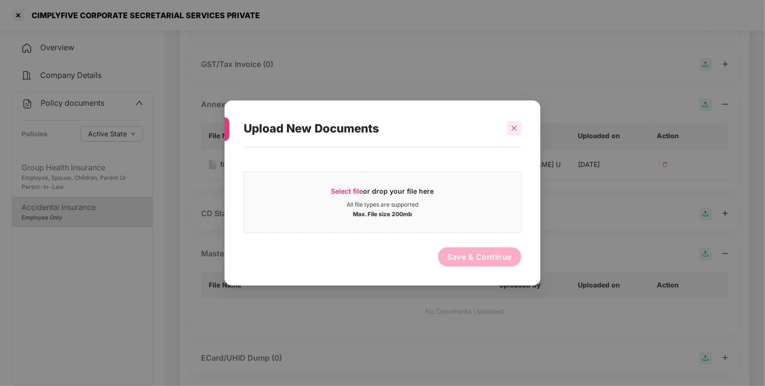
click at [514, 134] on div at bounding box center [514, 128] width 14 height 14
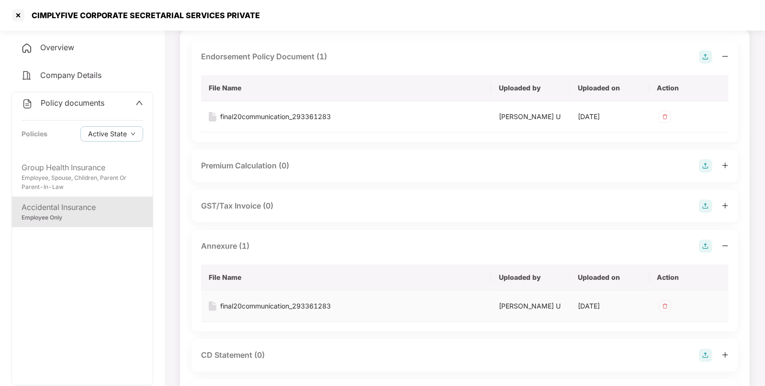
scroll to position [0, 0]
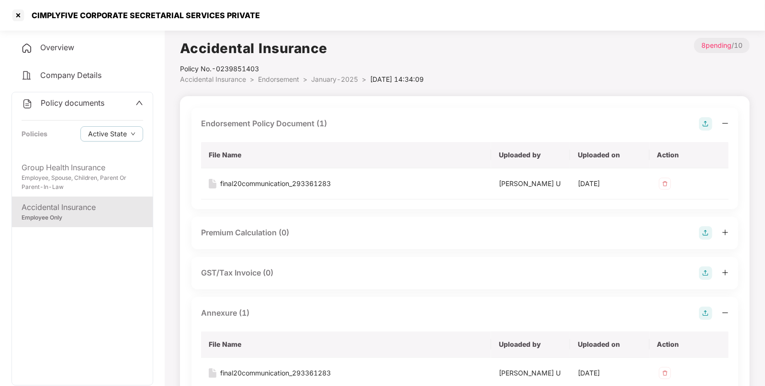
click at [203, 79] on span "Accidental Insurance" at bounding box center [213, 79] width 66 height 8
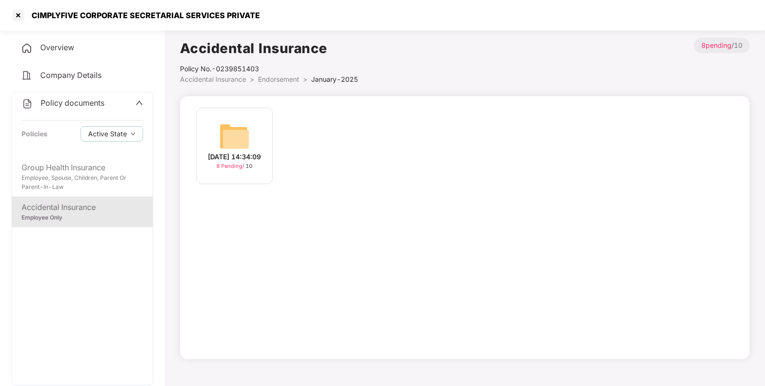
click at [215, 81] on span "Accidental Insurance" at bounding box center [213, 79] width 66 height 8
